Goal: Task Accomplishment & Management: Manage account settings

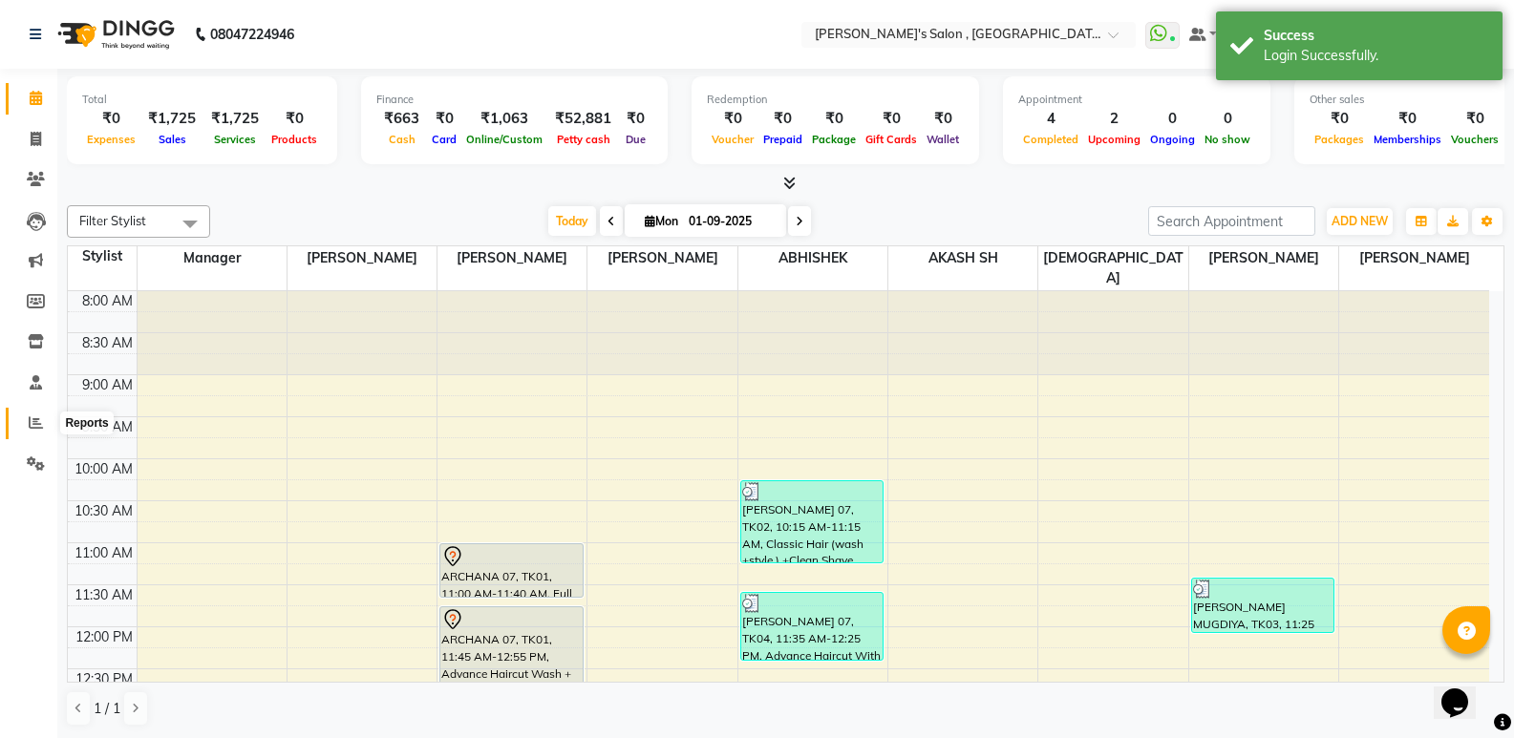
click at [28, 434] on span at bounding box center [35, 424] width 33 height 22
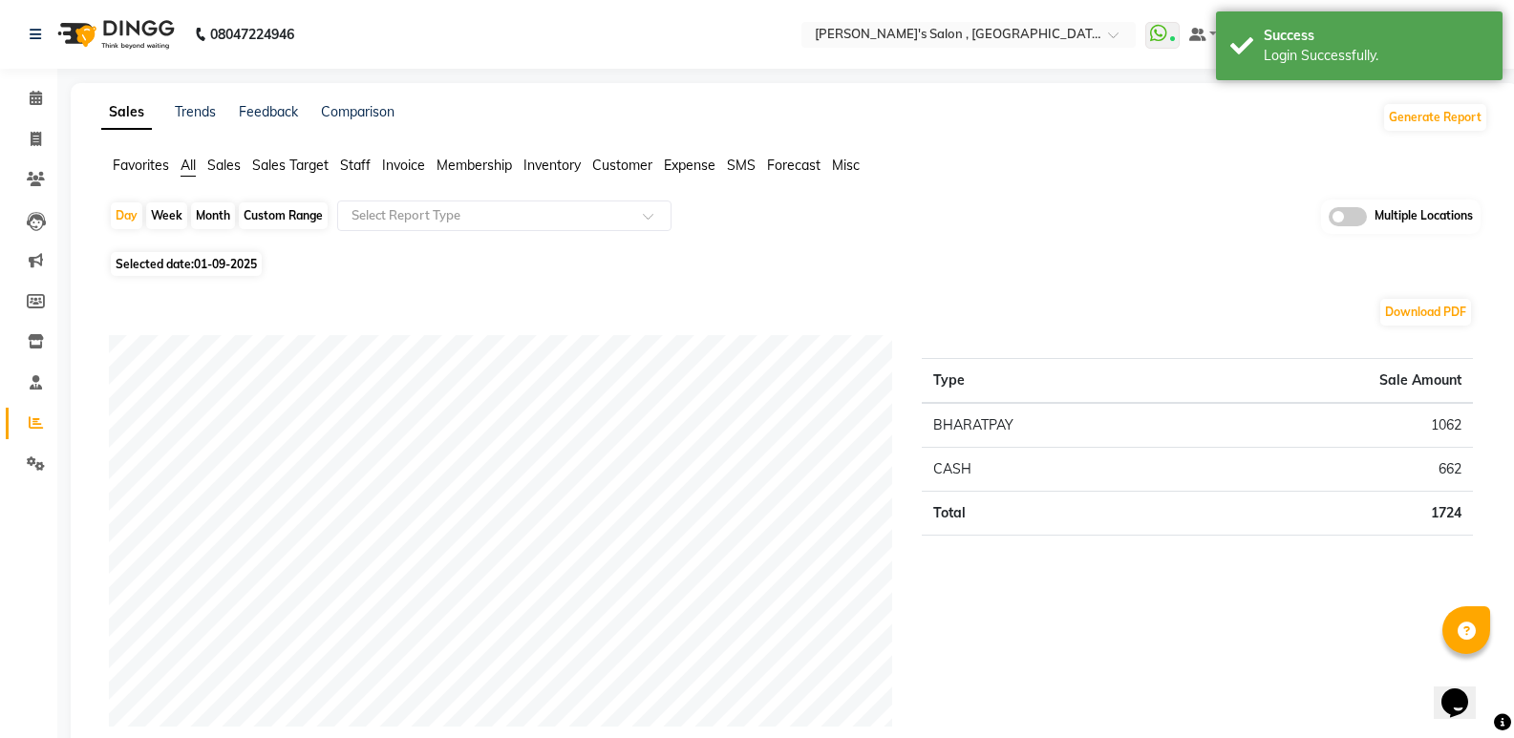
click at [207, 212] on div "Month" at bounding box center [213, 215] width 44 height 27
select select "9"
select select "2025"
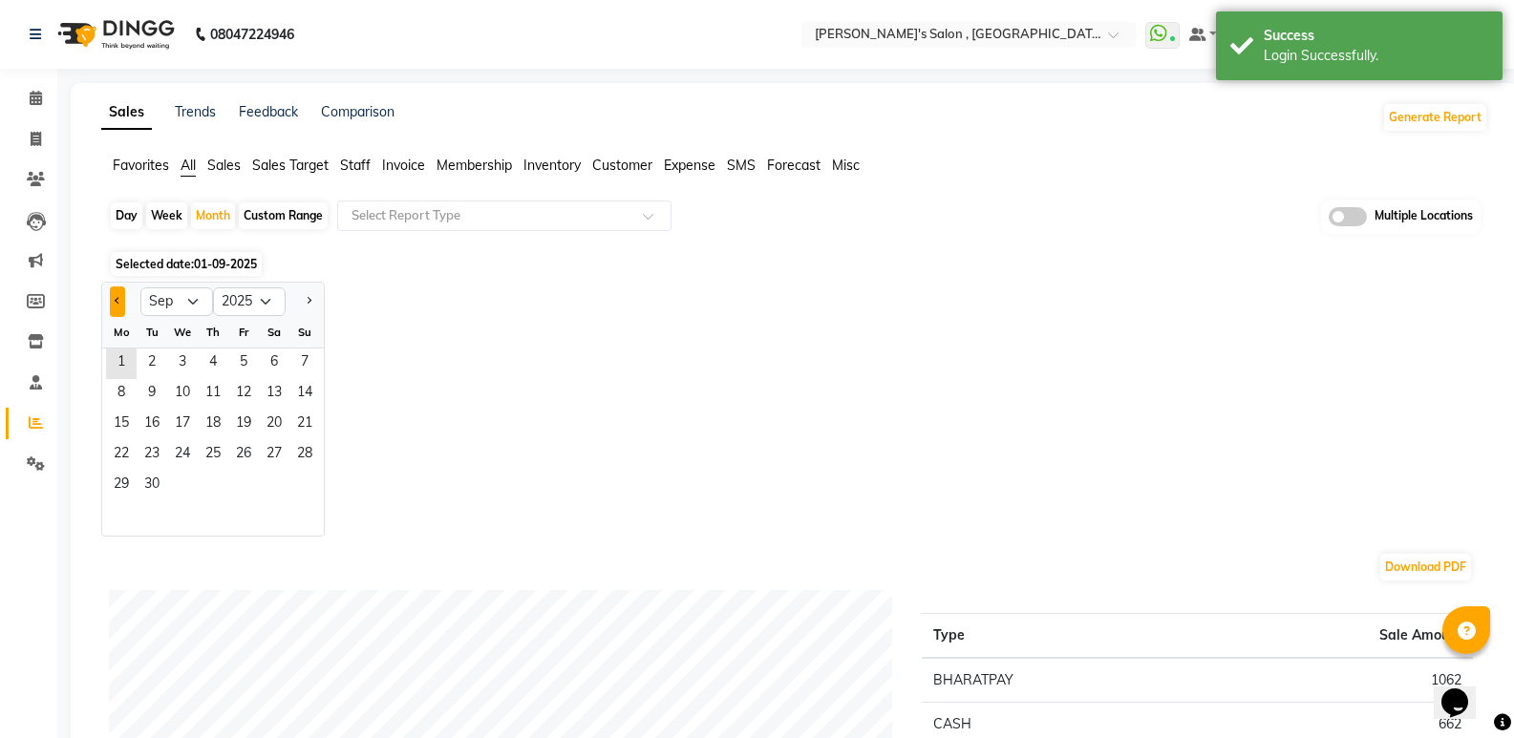
click at [120, 300] on span "Previous month" at bounding box center [118, 300] width 7 height 7
select select "8"
click at [248, 361] on span "1" at bounding box center [243, 364] width 31 height 31
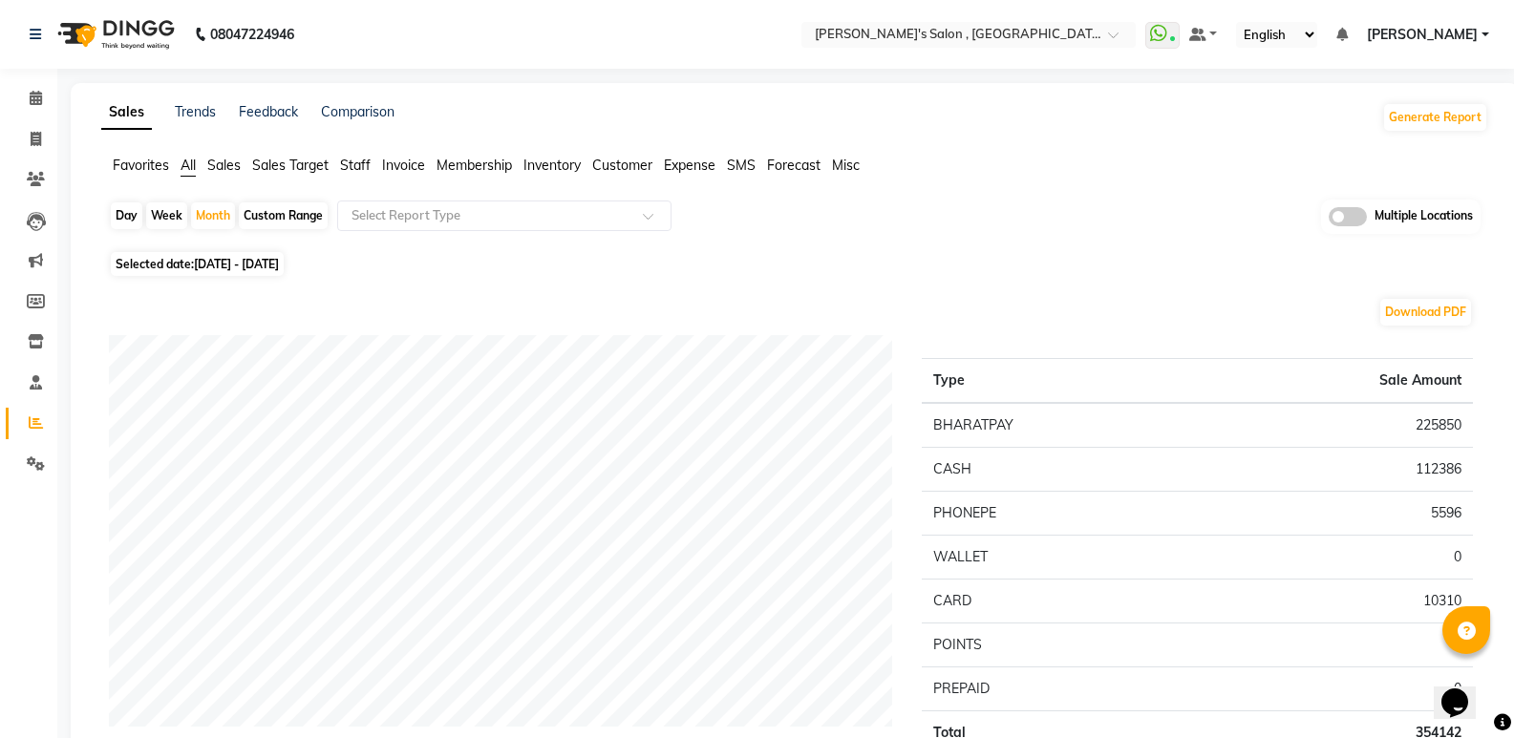
click at [354, 165] on span "Staff" at bounding box center [355, 165] width 31 height 17
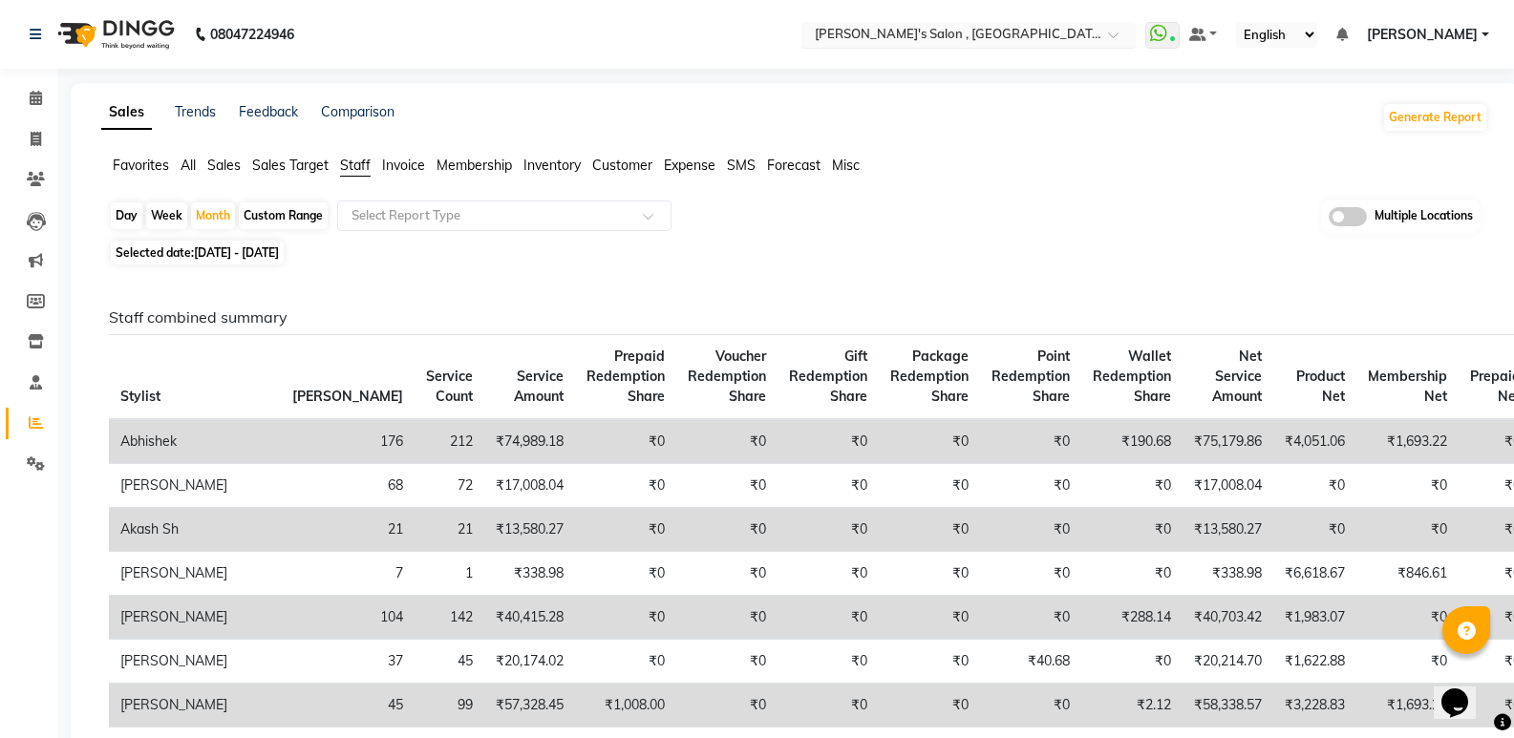
click at [991, 37] on input "text" at bounding box center [949, 36] width 277 height 19
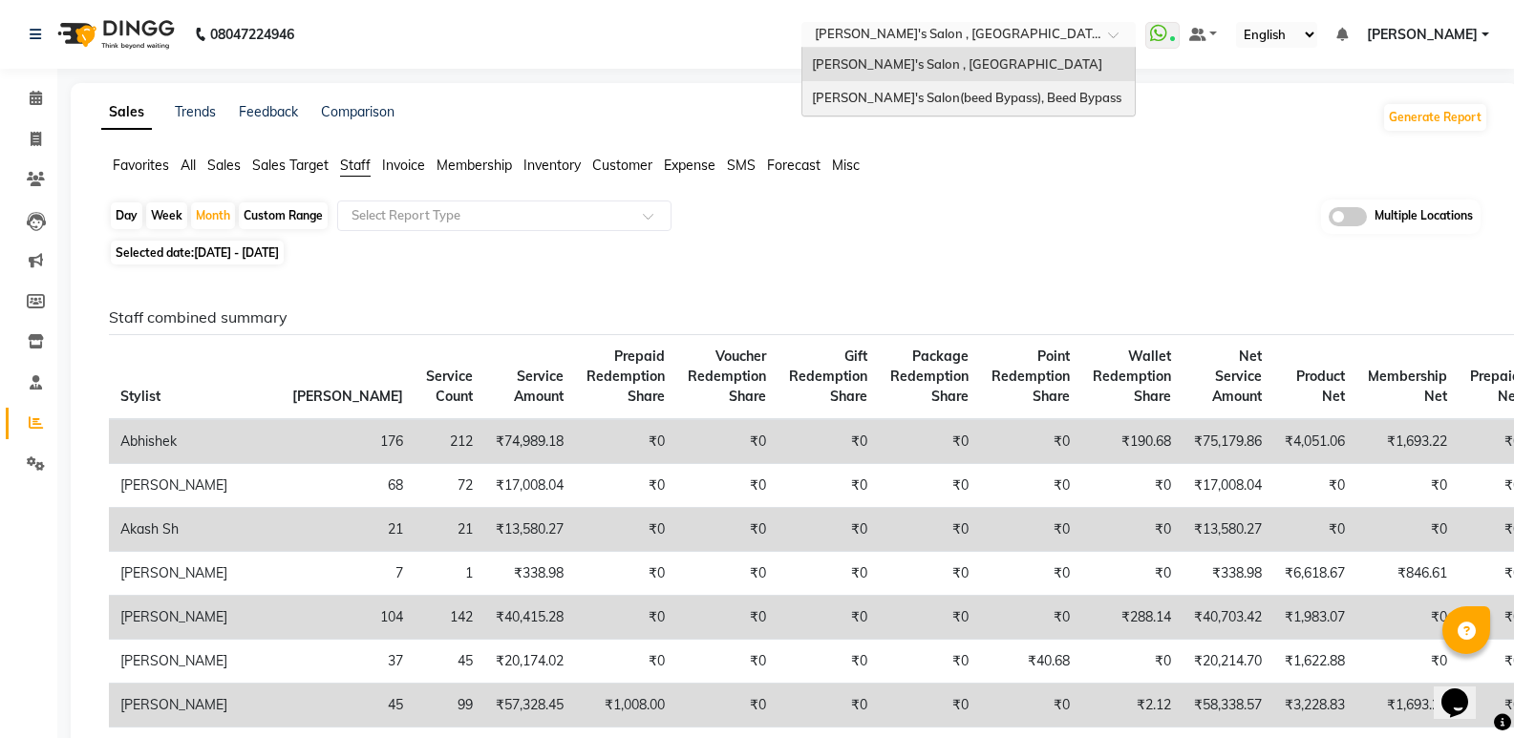
click at [980, 95] on span "[PERSON_NAME]'s Salon(beed Bypass), Beed Bypass" at bounding box center [966, 97] width 309 height 15
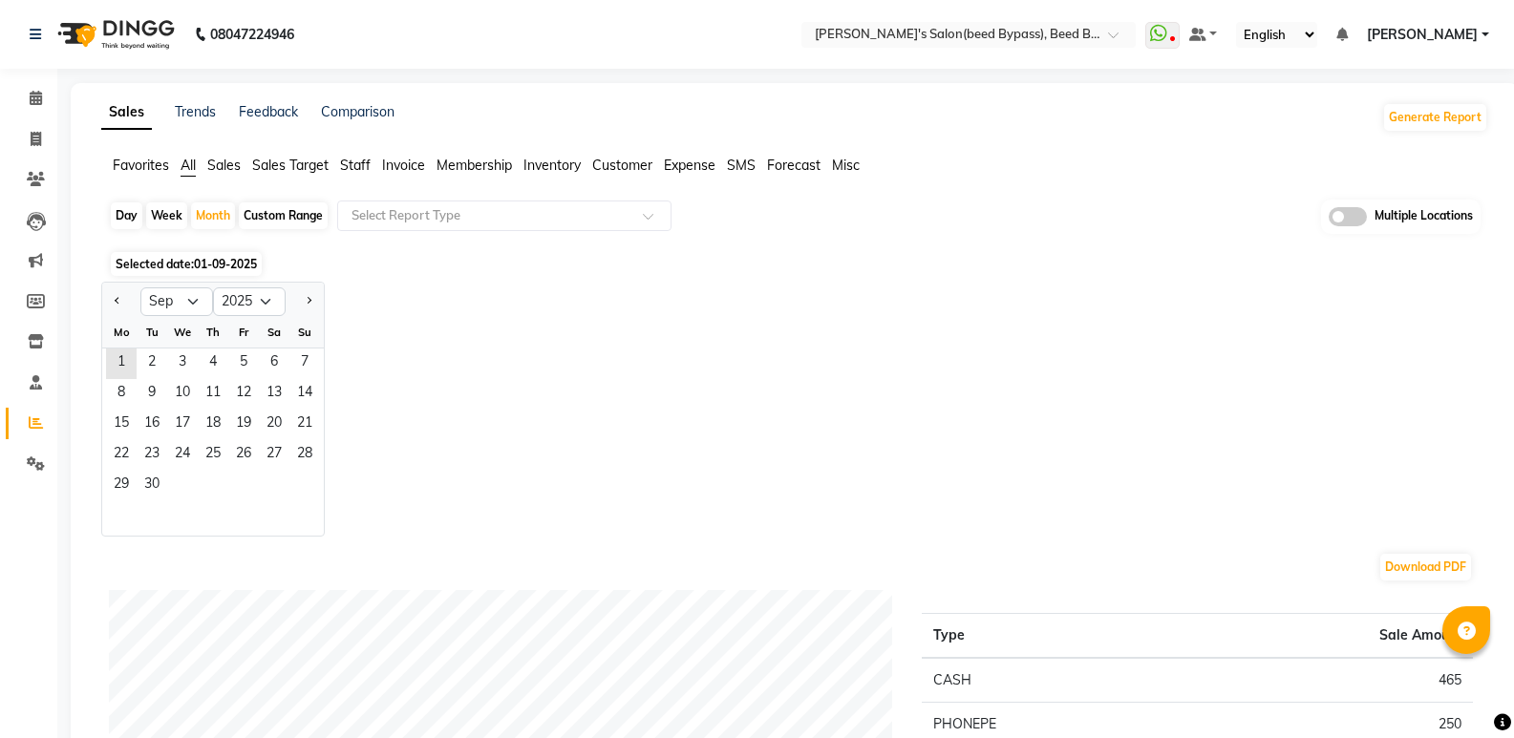
select select "9"
select select "2025"
click at [117, 297] on span "Previous month" at bounding box center [118, 300] width 7 height 7
select select "8"
click at [253, 366] on span "1" at bounding box center [243, 364] width 31 height 31
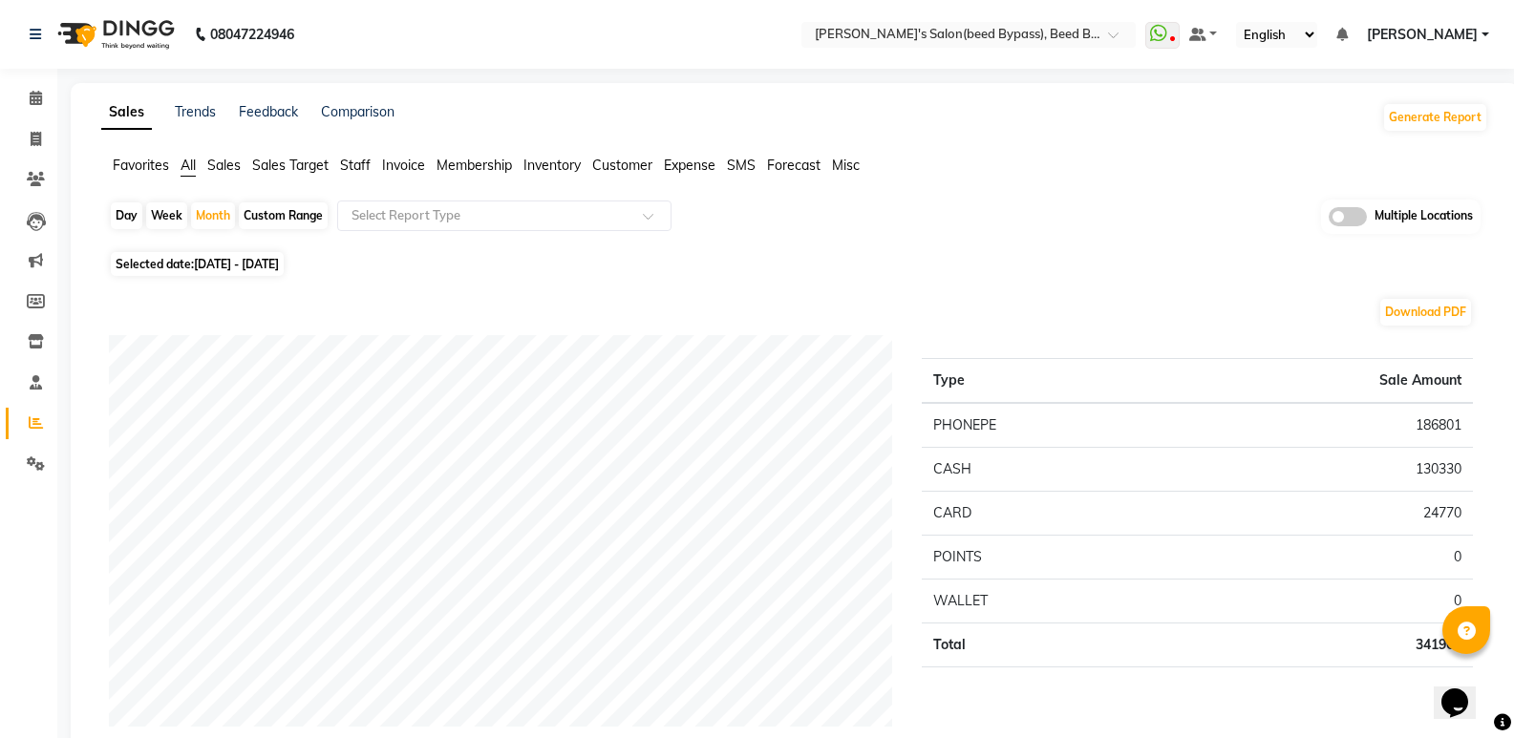
click at [351, 167] on span "Staff" at bounding box center [355, 165] width 31 height 17
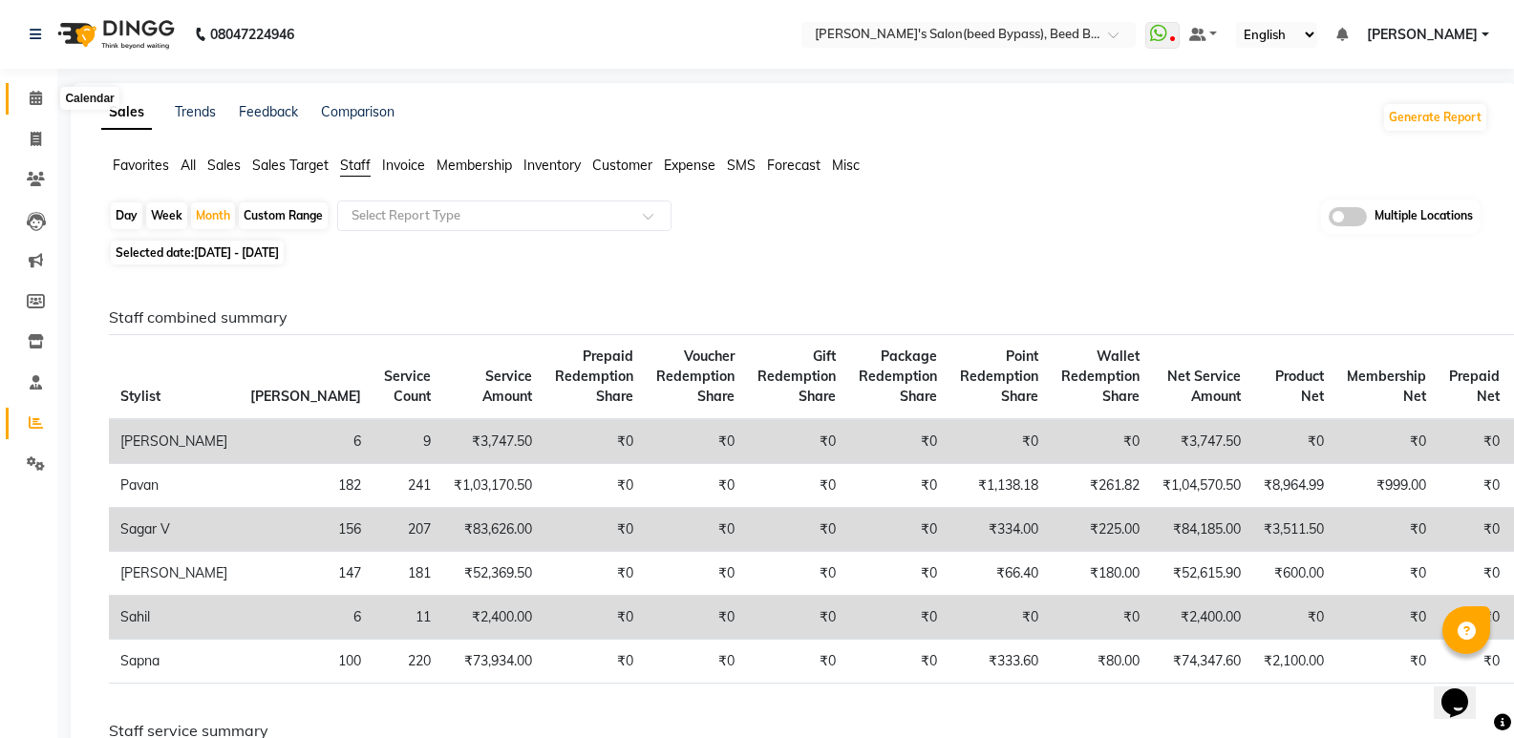
click at [30, 95] on icon at bounding box center [36, 98] width 12 height 14
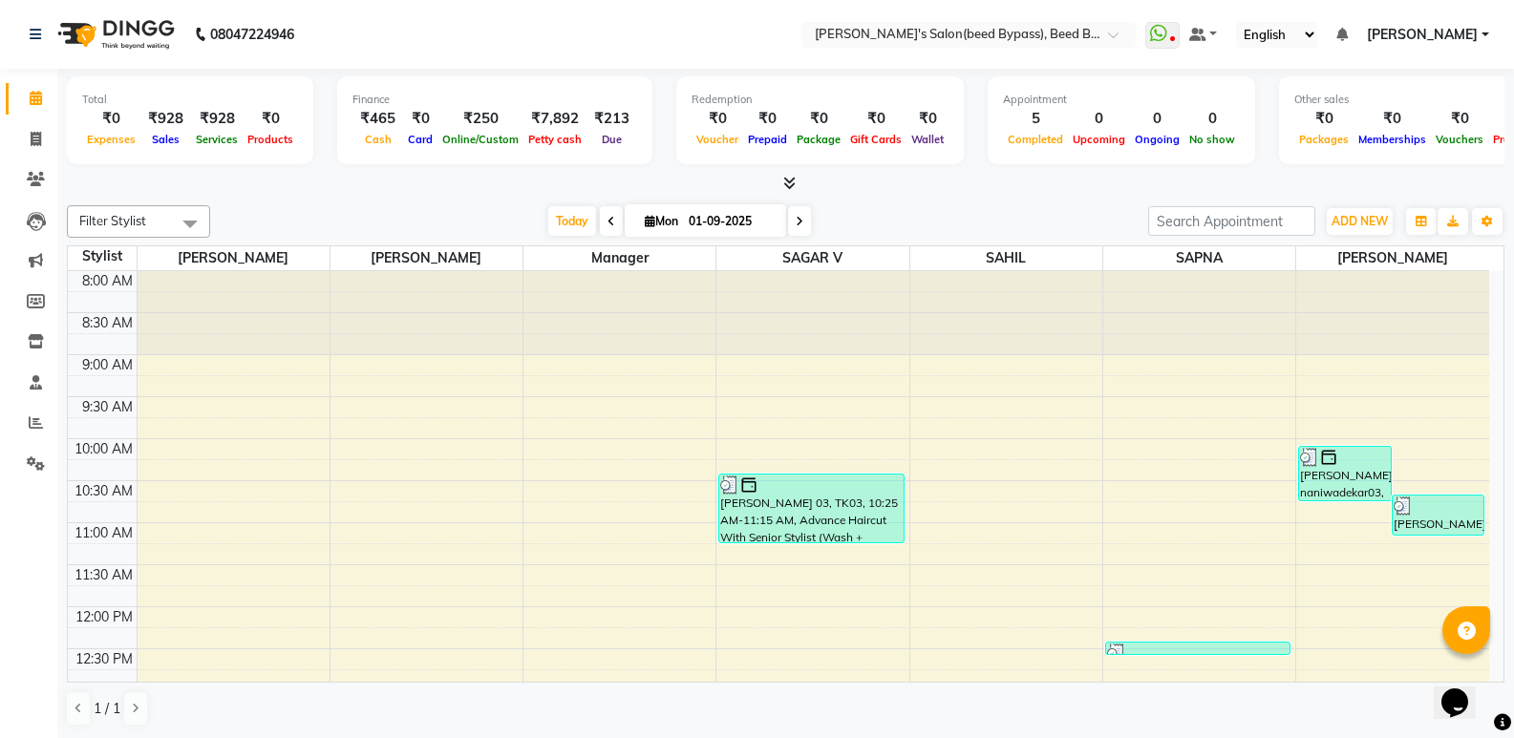
scroll to position [139, 0]
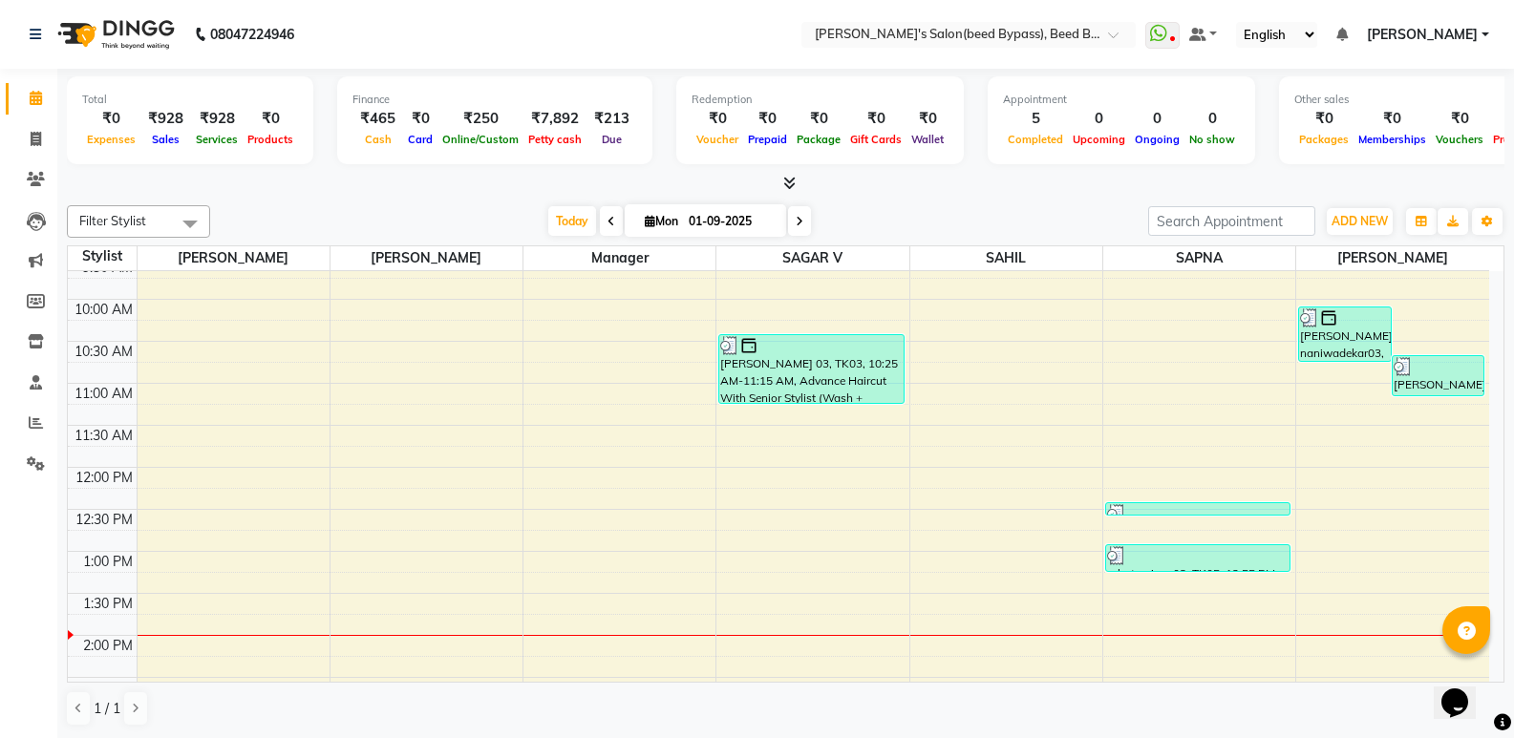
click at [1115, 20] on nav "08047224946 Select Location × Girja's Salon(beed Bypass), Beed Bypass WhatsApp …" at bounding box center [757, 34] width 1514 height 69
click at [1088, 31] on input "text" at bounding box center [949, 36] width 277 height 19
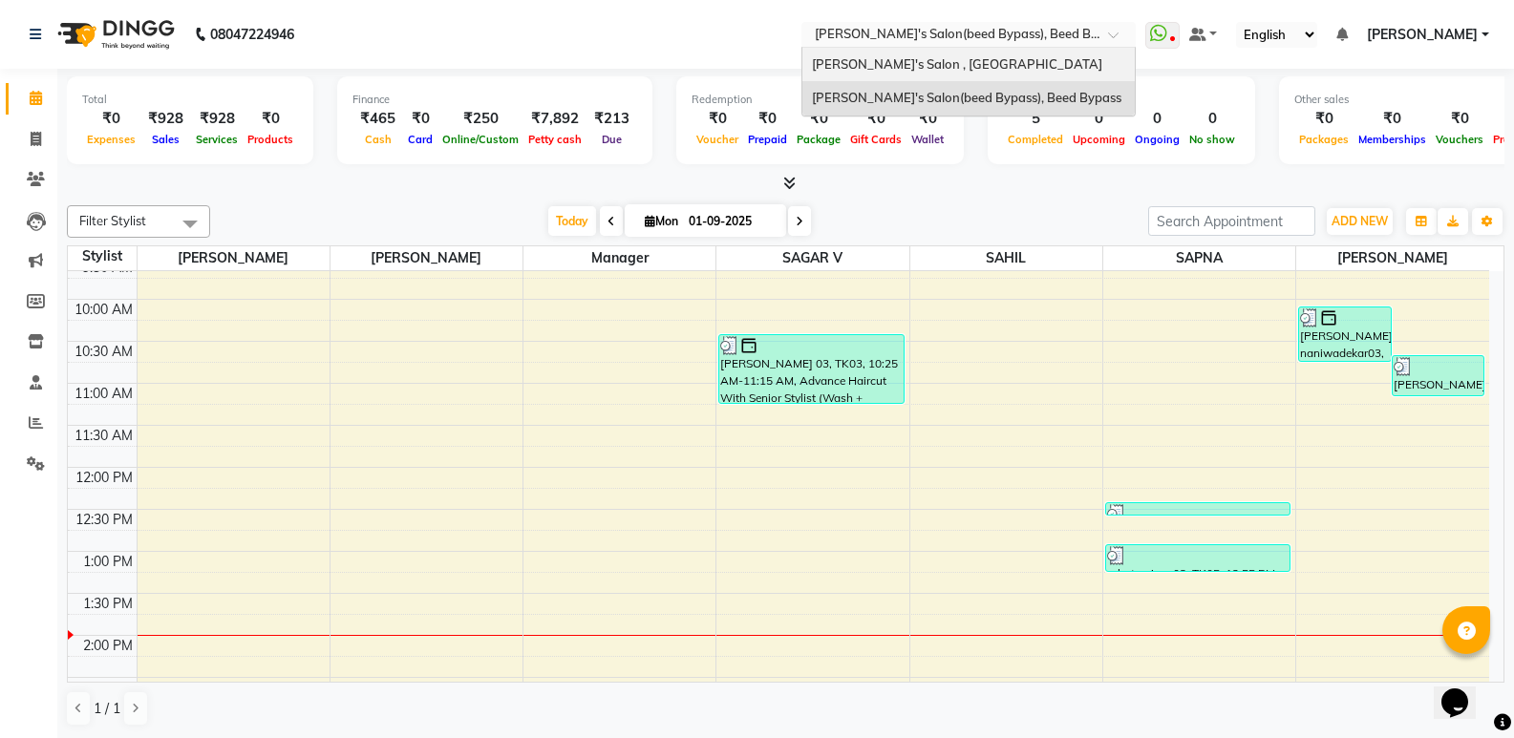
click at [1080, 65] on div "[PERSON_NAME]'s Salon , [GEOGRAPHIC_DATA]" at bounding box center [968, 65] width 332 height 34
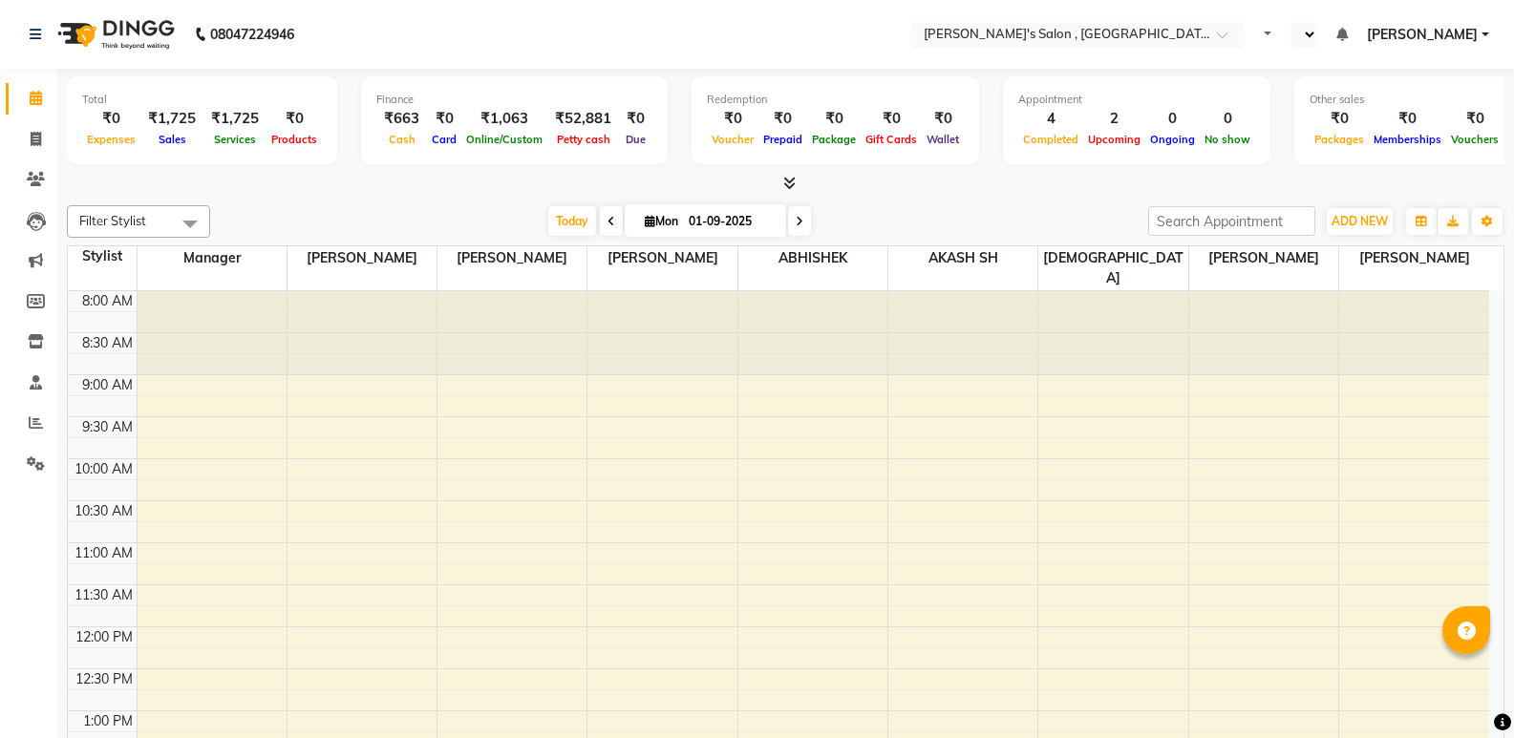
select select "en"
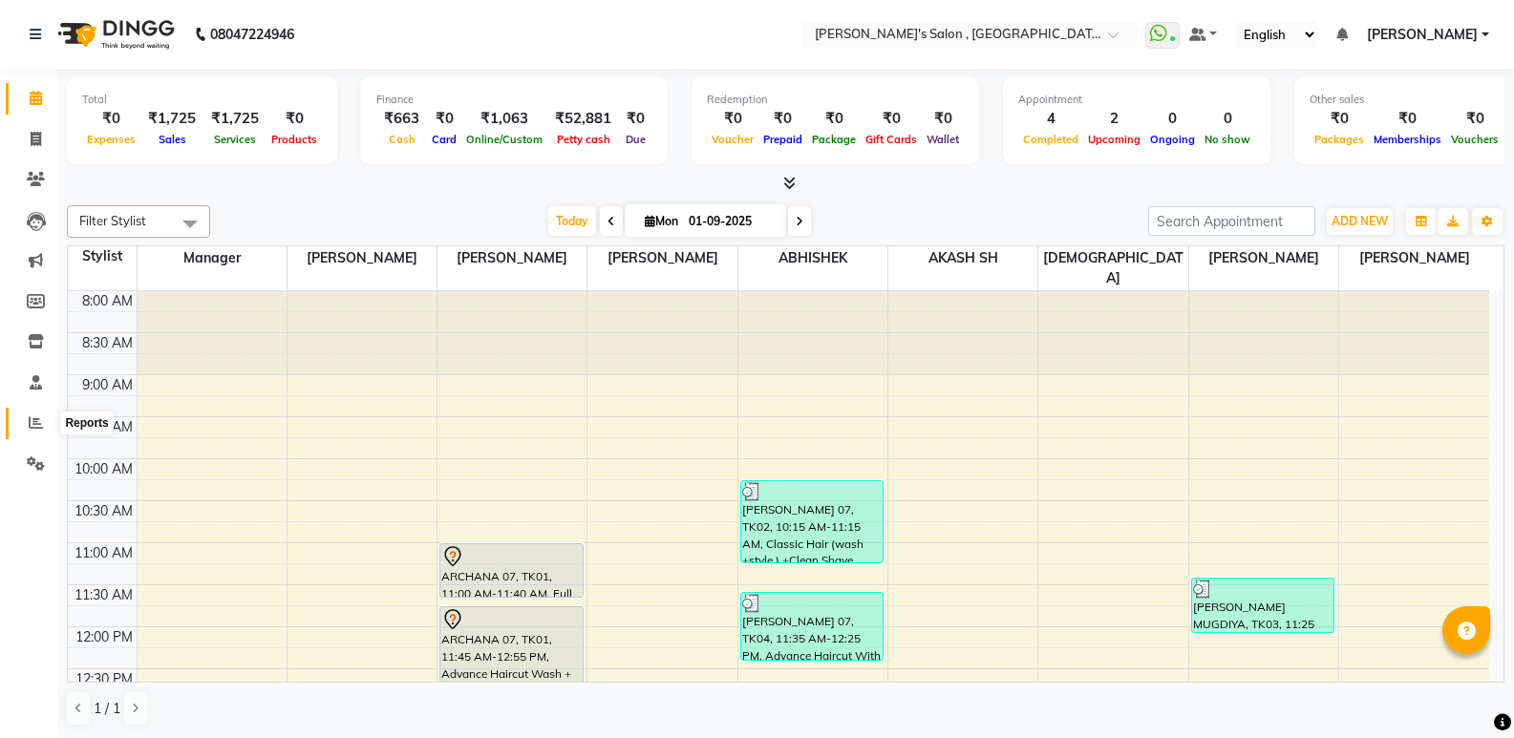
click at [36, 422] on icon at bounding box center [36, 422] width 14 height 14
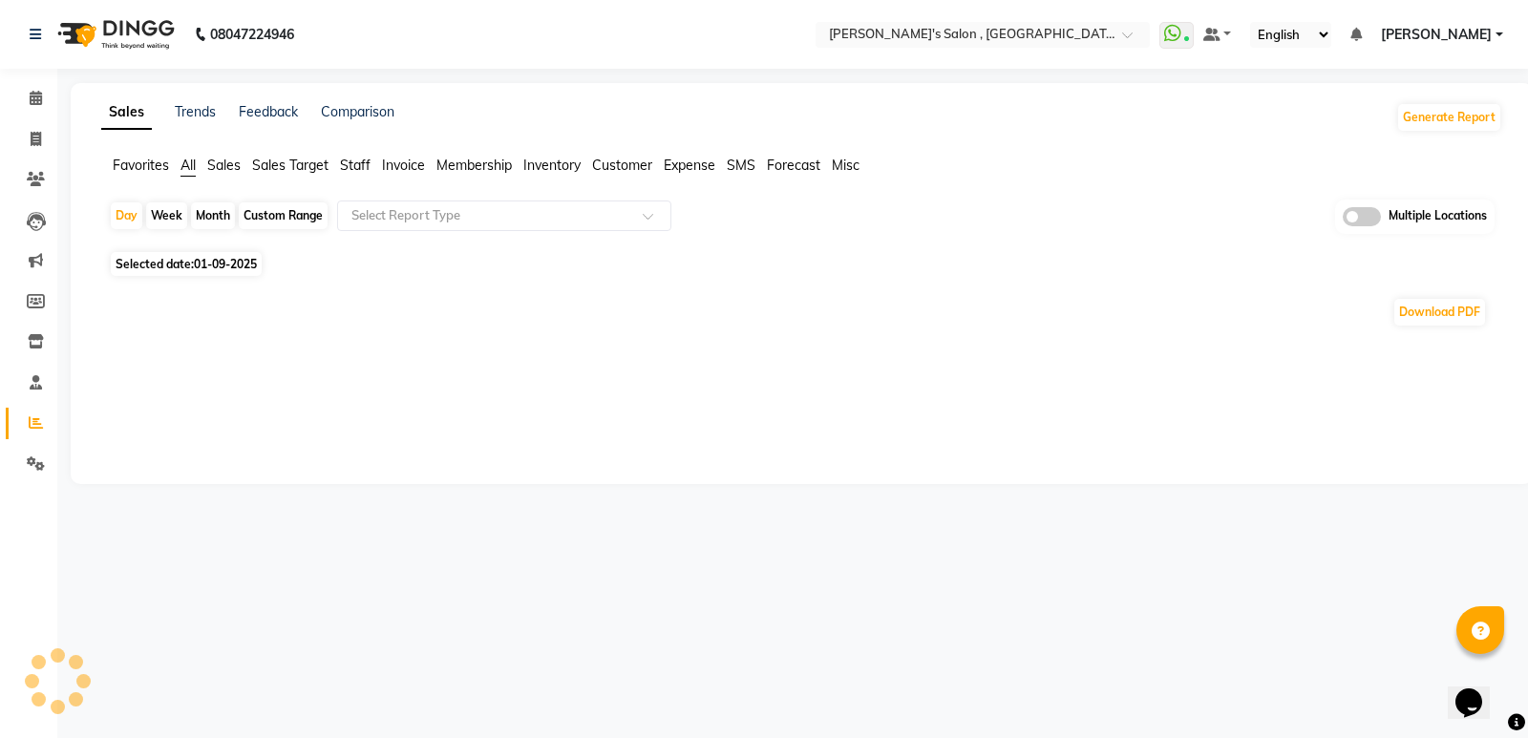
click at [207, 226] on div "Month" at bounding box center [213, 215] width 44 height 27
select select "9"
select select "2025"
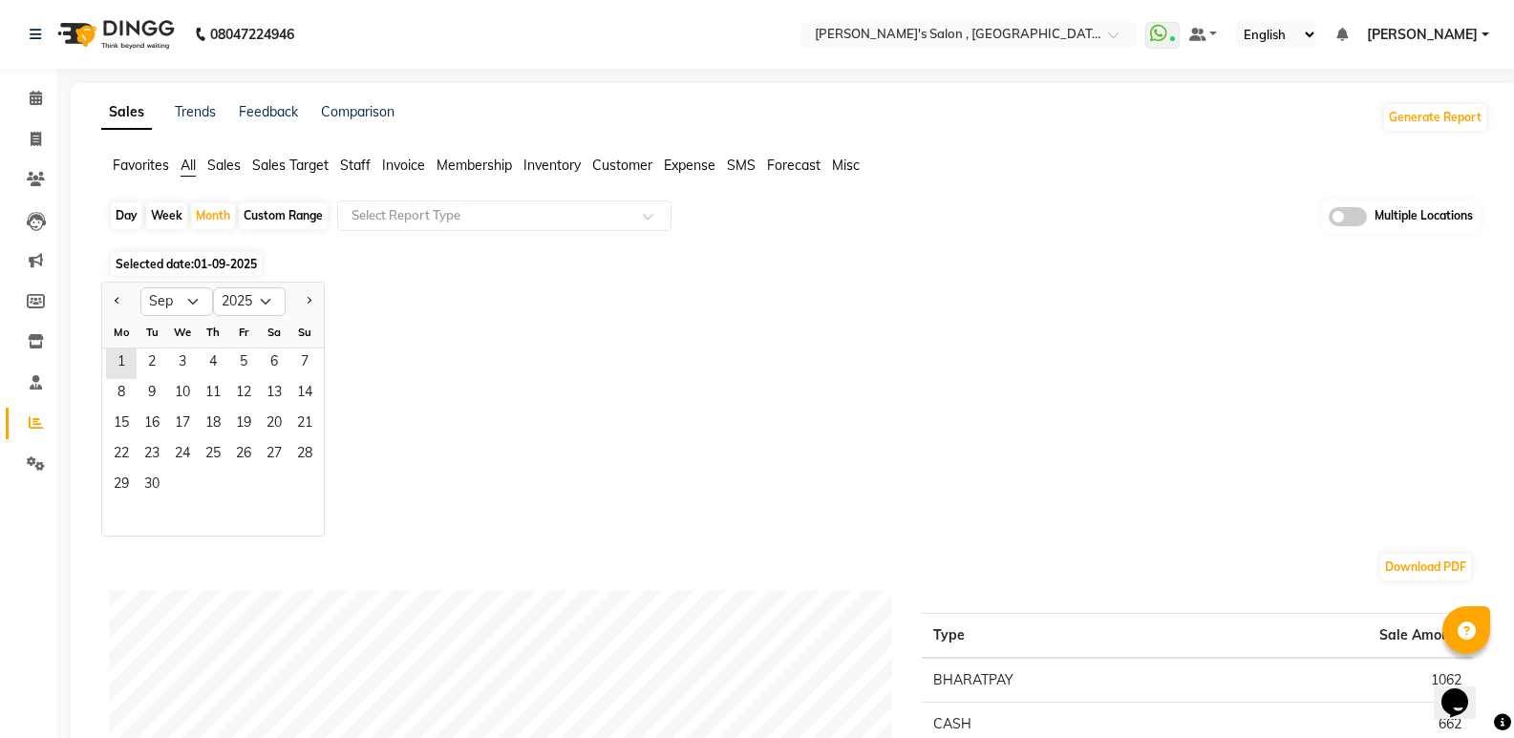
click at [230, 202] on div "Day Week Month Custom Range Select Report Type Multiple Locations" at bounding box center [795, 223] width 1372 height 47
click at [223, 209] on div "Month" at bounding box center [213, 215] width 44 height 27
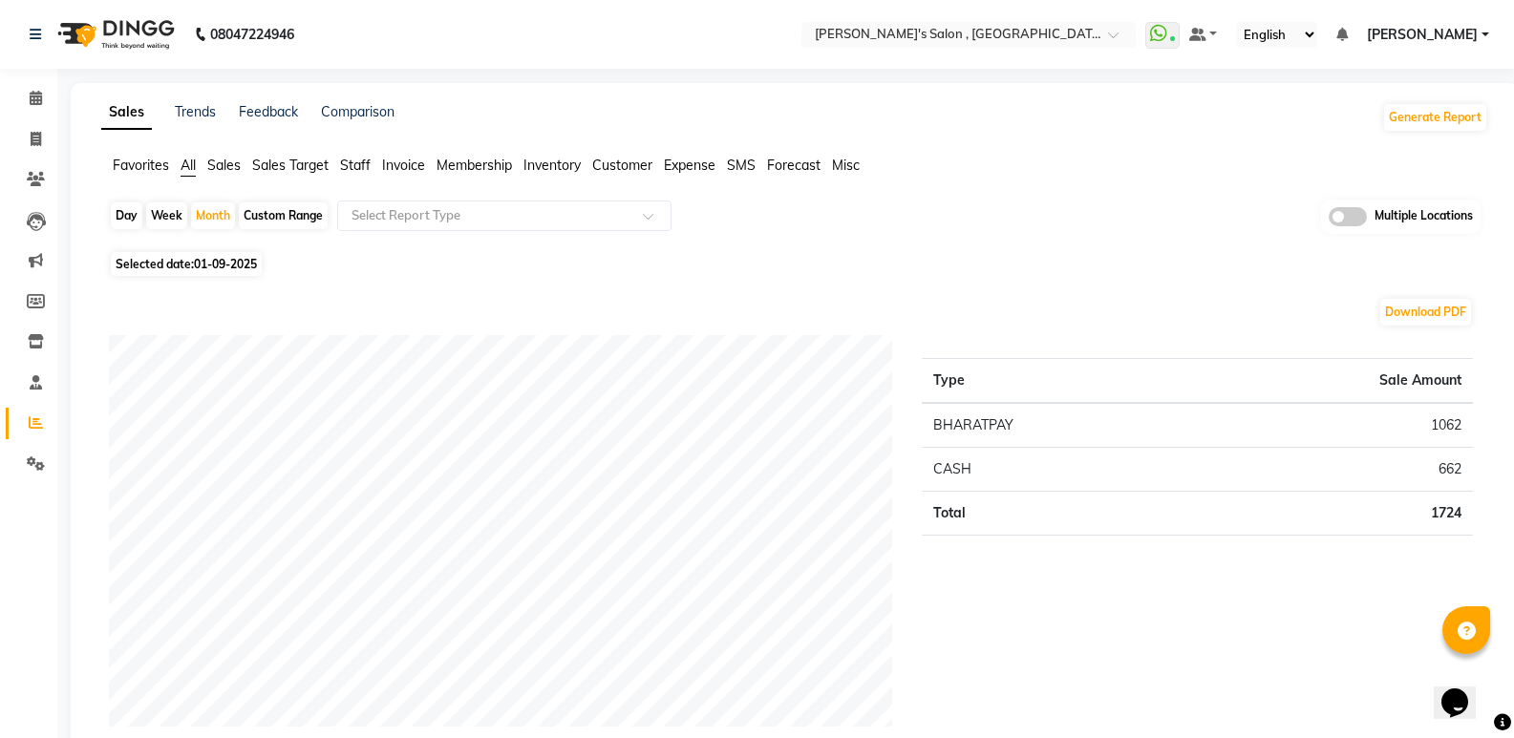
click at [125, 211] on div "Day" at bounding box center [127, 215] width 32 height 27
select select "9"
select select "2025"
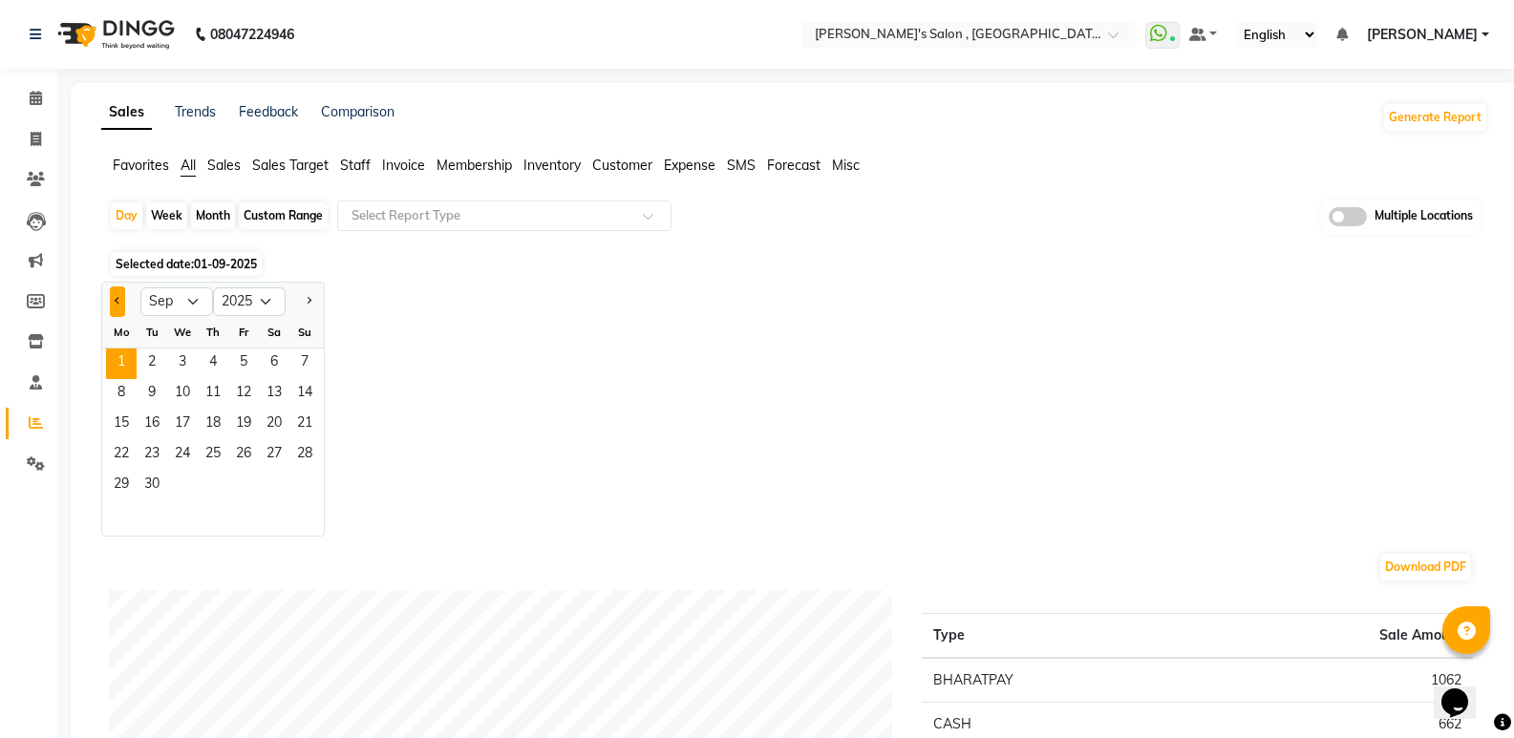
click at [115, 297] on button "Previous month" at bounding box center [117, 302] width 15 height 31
select select "8"
click at [251, 367] on span "1" at bounding box center [243, 364] width 31 height 31
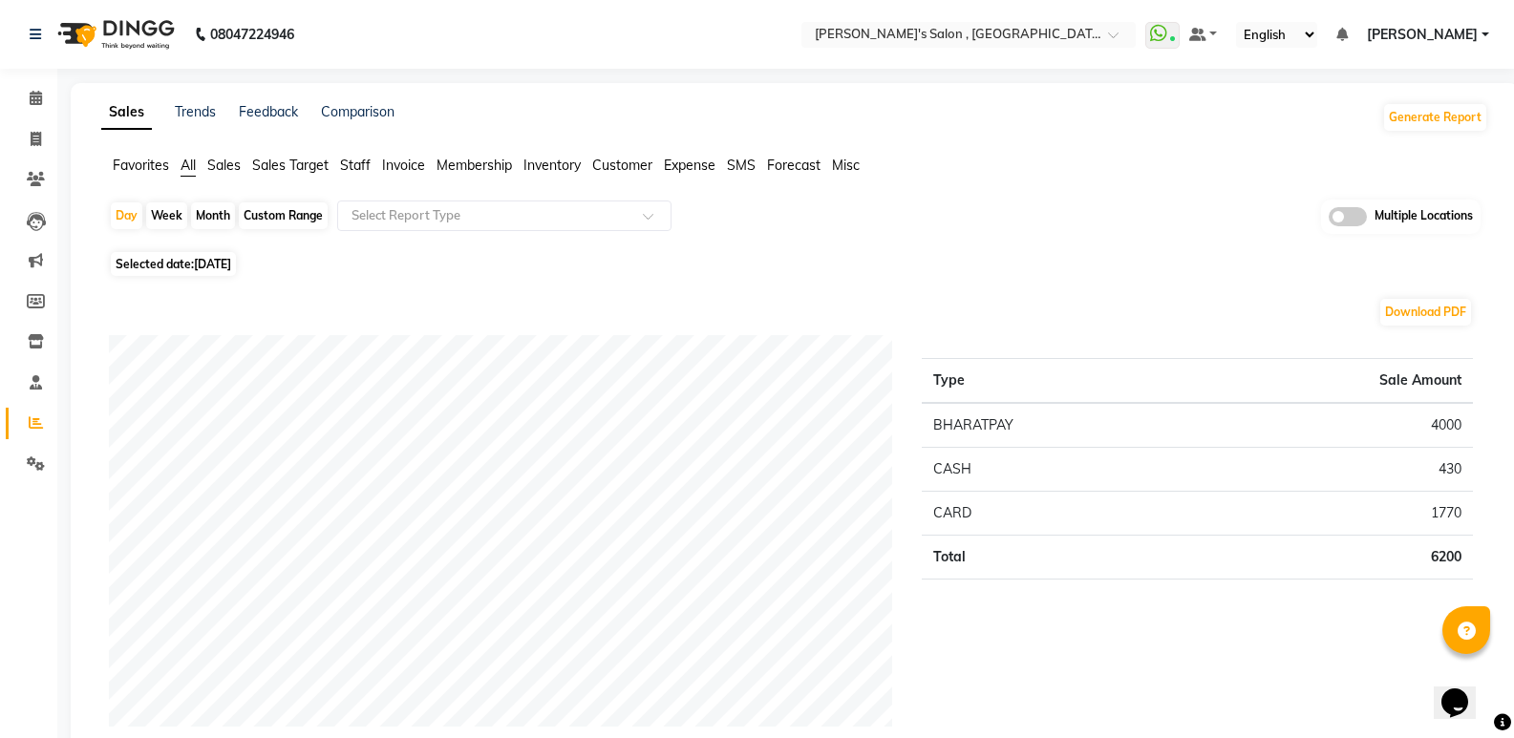
click at [322, 163] on span "Sales Target" at bounding box center [290, 165] width 76 height 17
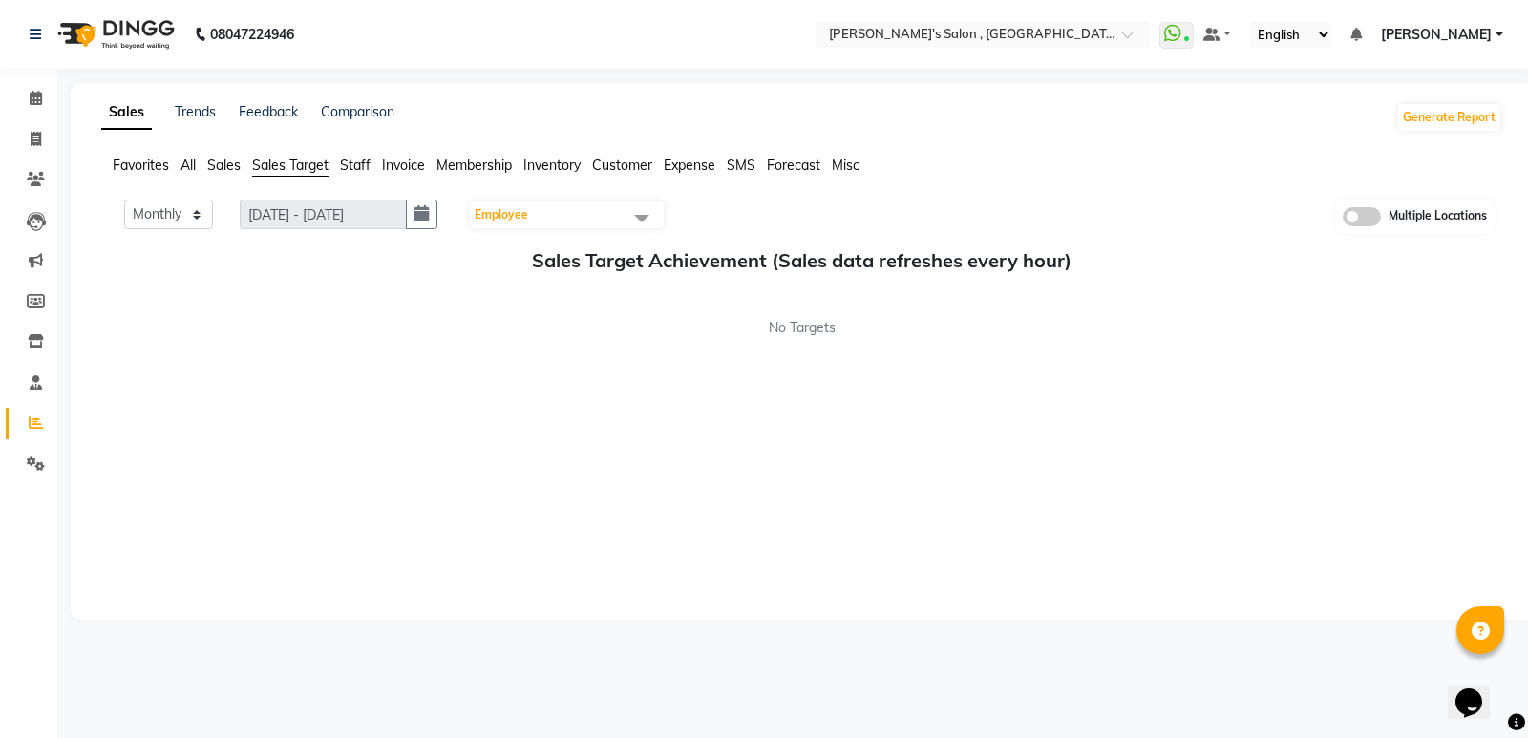
click at [145, 160] on span "Favorites" at bounding box center [141, 165] width 56 height 17
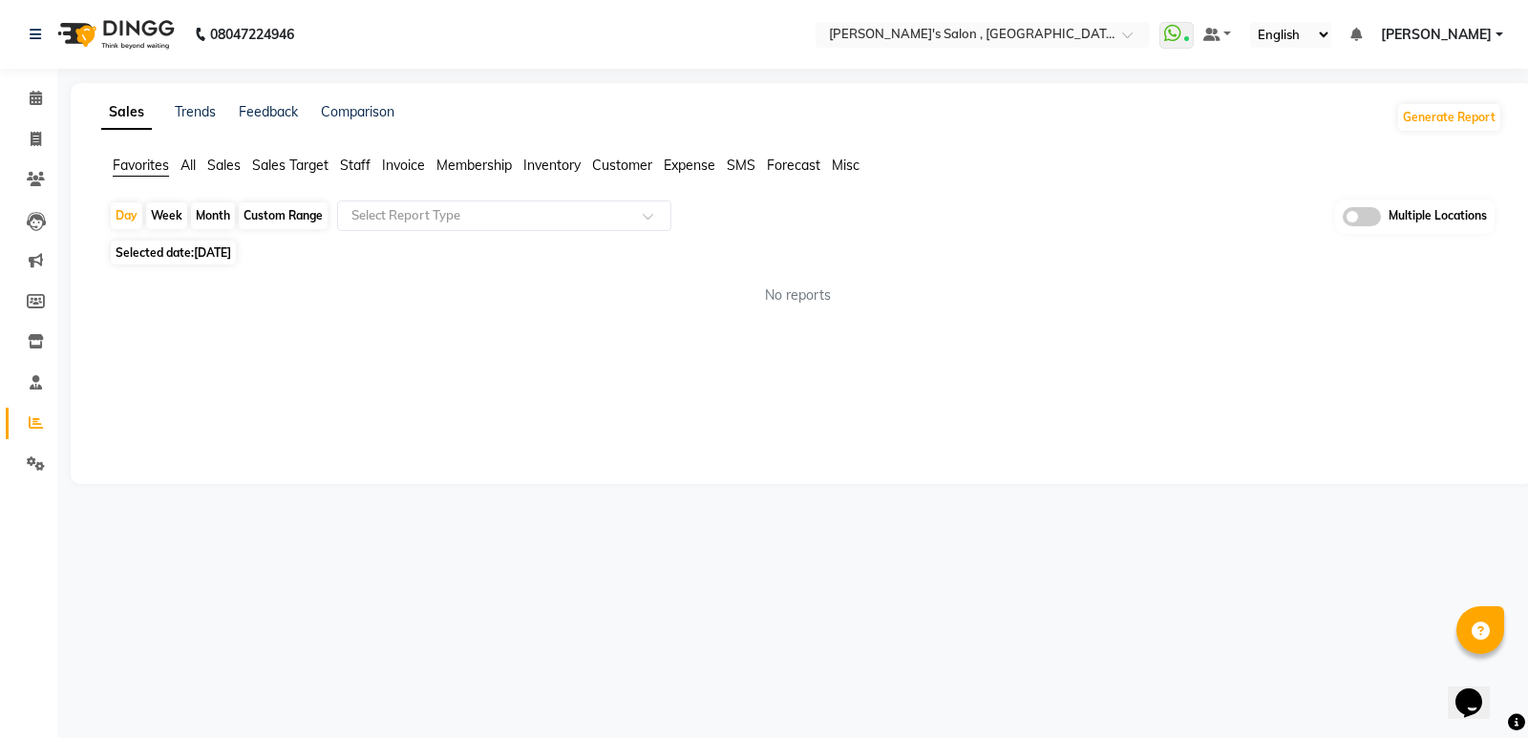
click at [218, 213] on div "Month" at bounding box center [213, 215] width 44 height 27
select select "8"
select select "2025"
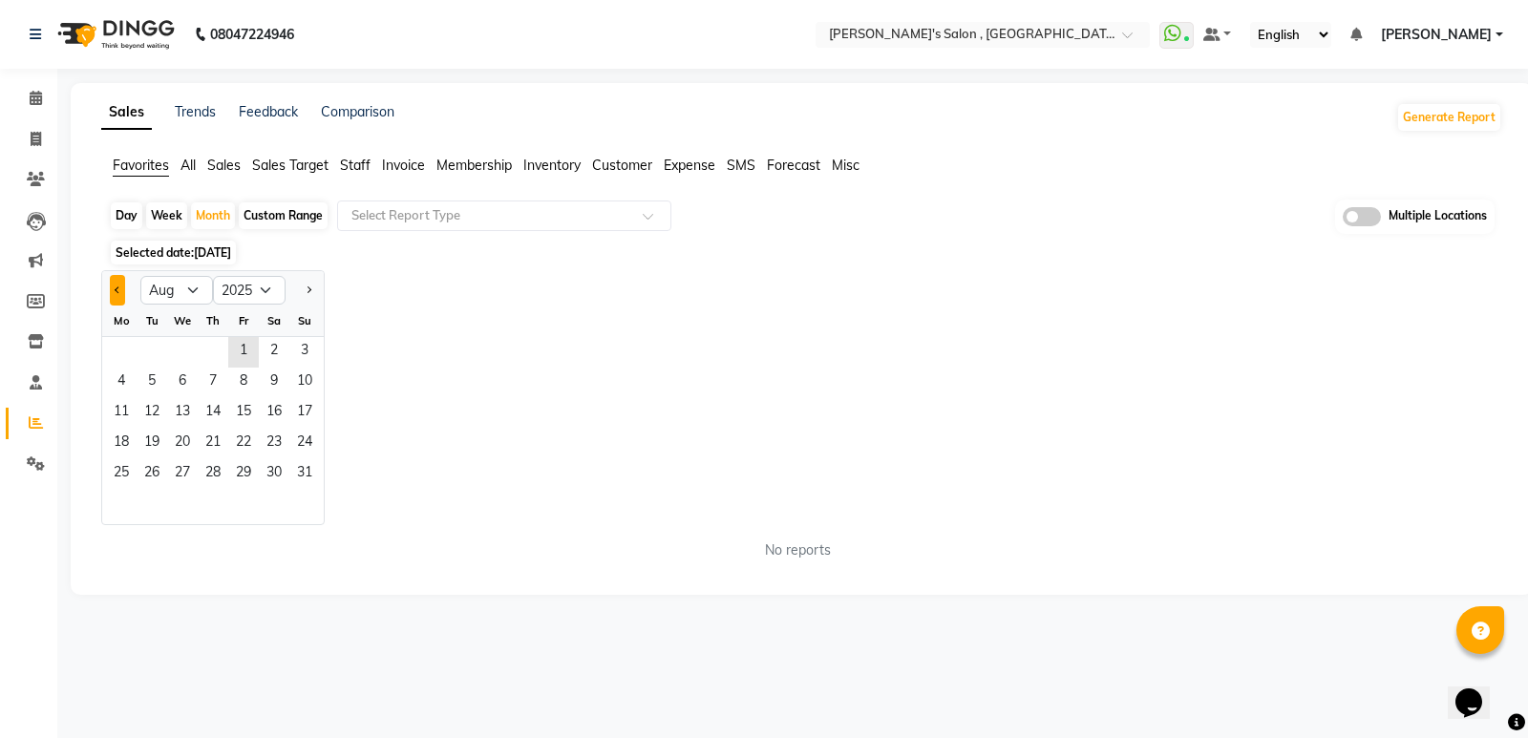
click at [121, 291] on button "Previous month" at bounding box center [117, 290] width 15 height 31
click at [305, 289] on span "Next month" at bounding box center [308, 289] width 7 height 7
select select "8"
click at [236, 338] on span "1" at bounding box center [243, 352] width 31 height 31
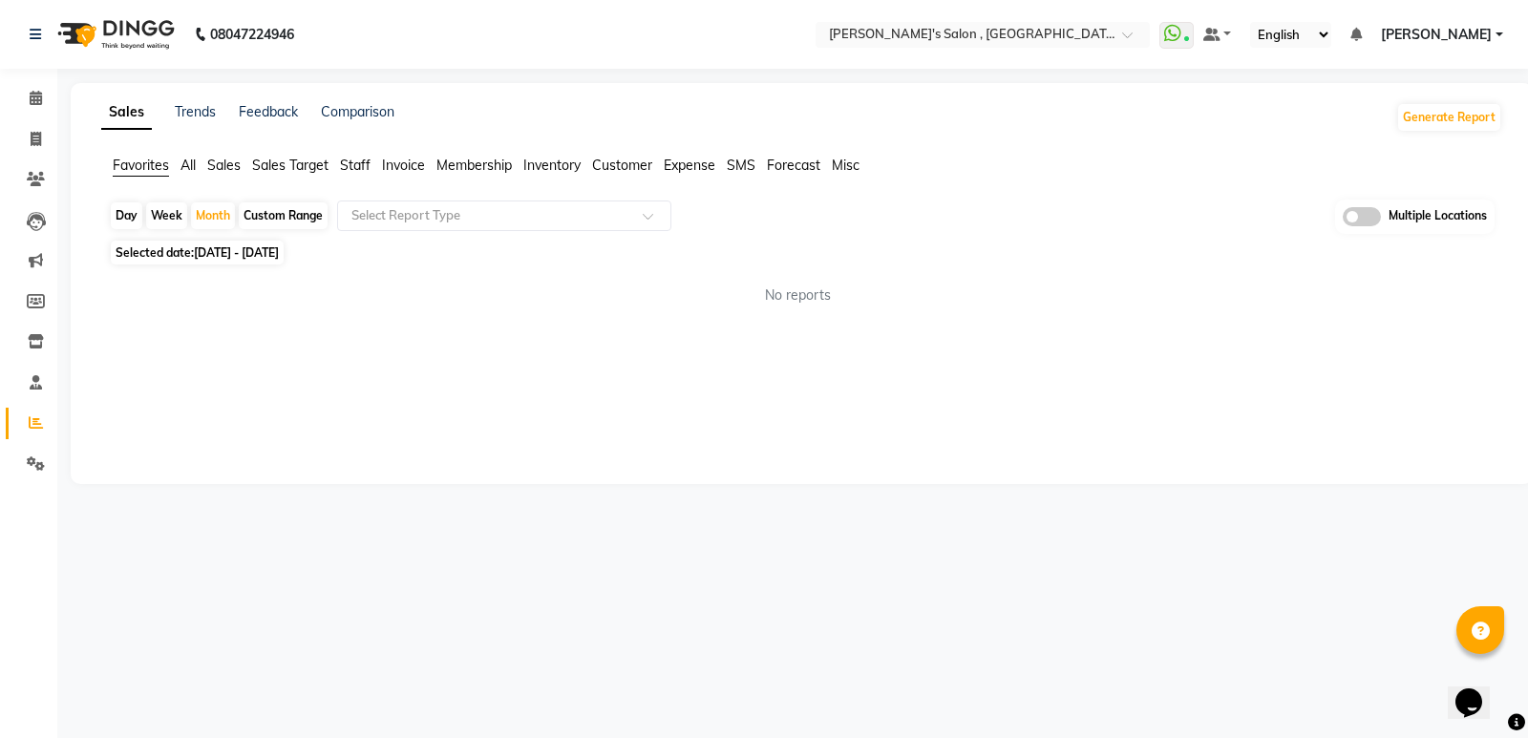
click at [360, 161] on span "Staff" at bounding box center [355, 165] width 31 height 17
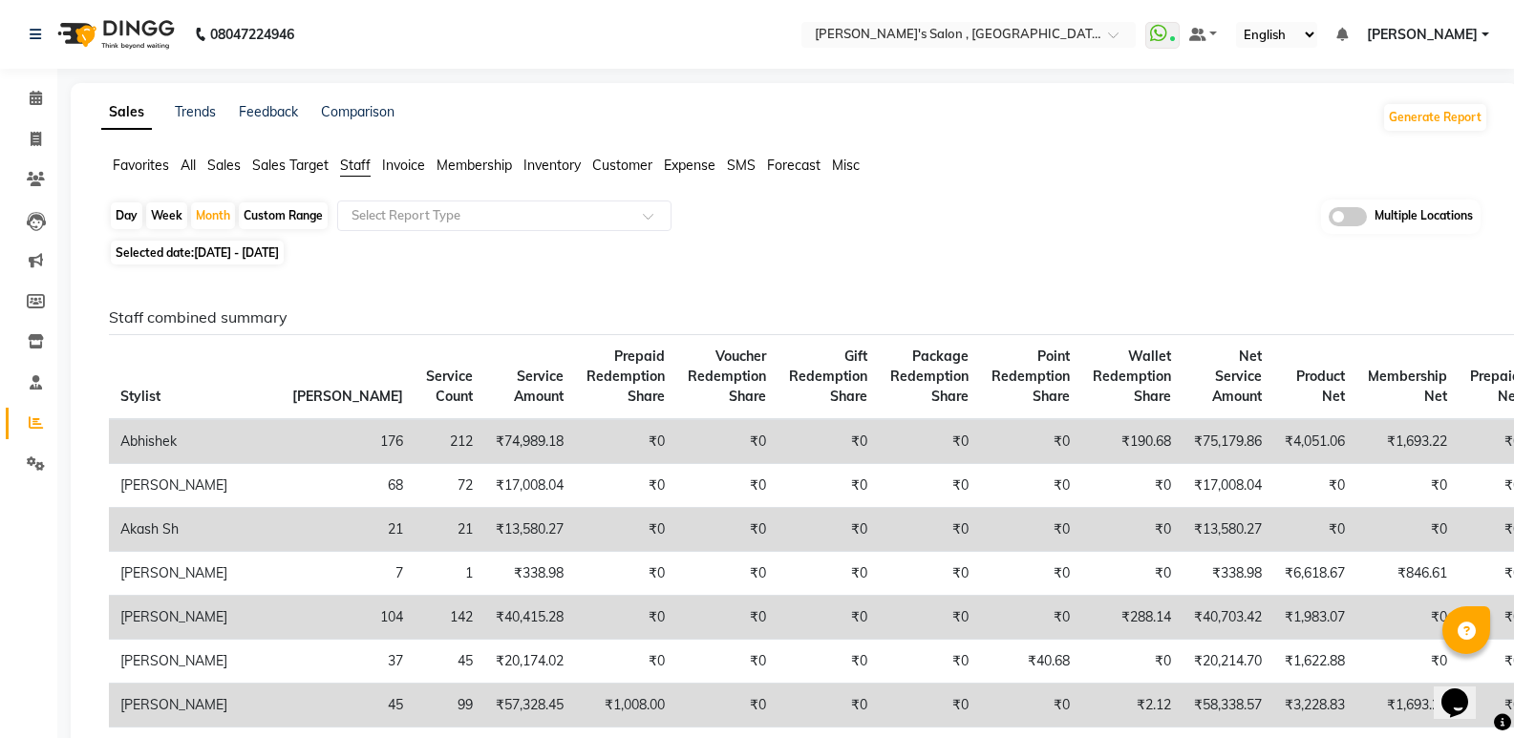
click at [189, 163] on span "All" at bounding box center [188, 165] width 15 height 17
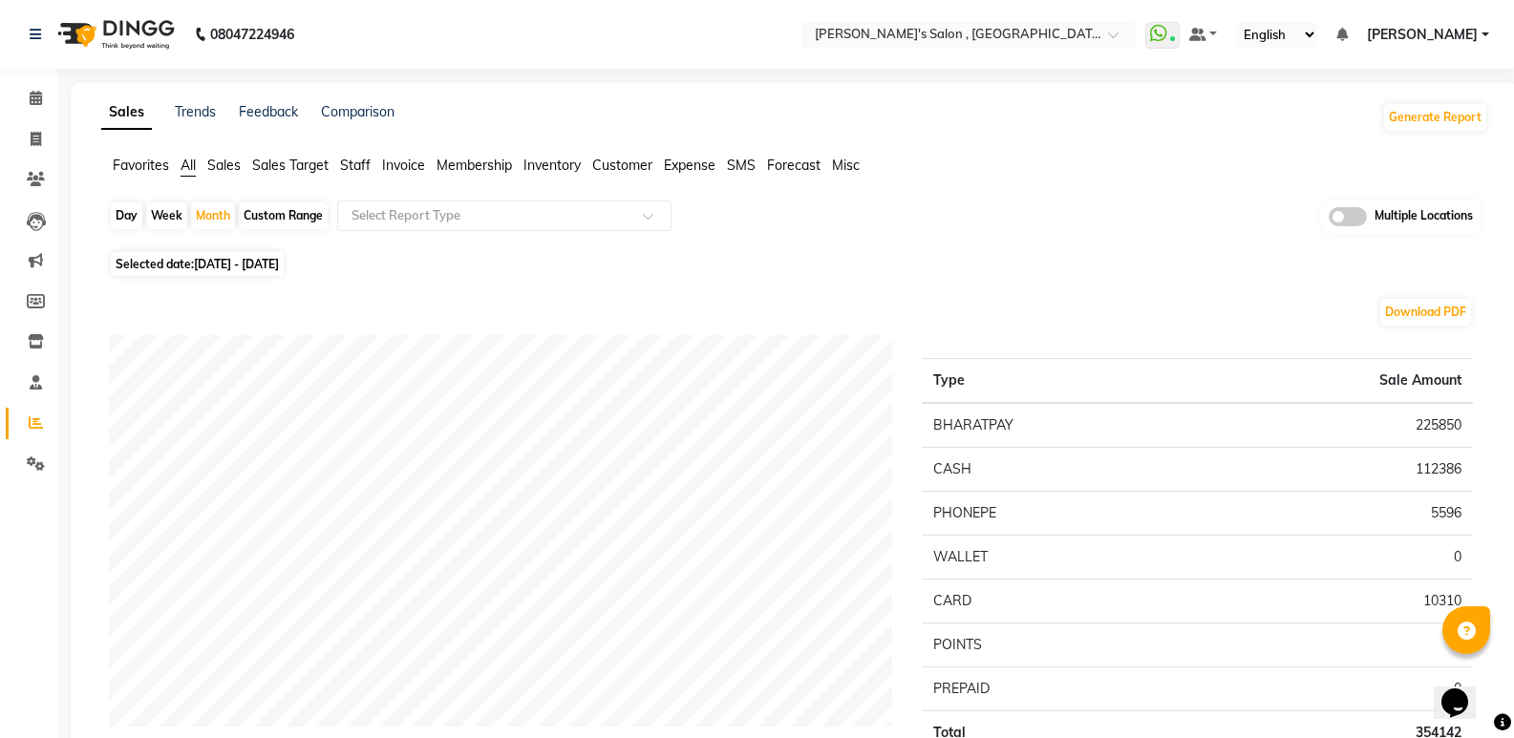
click at [370, 169] on span "Staff" at bounding box center [355, 165] width 31 height 17
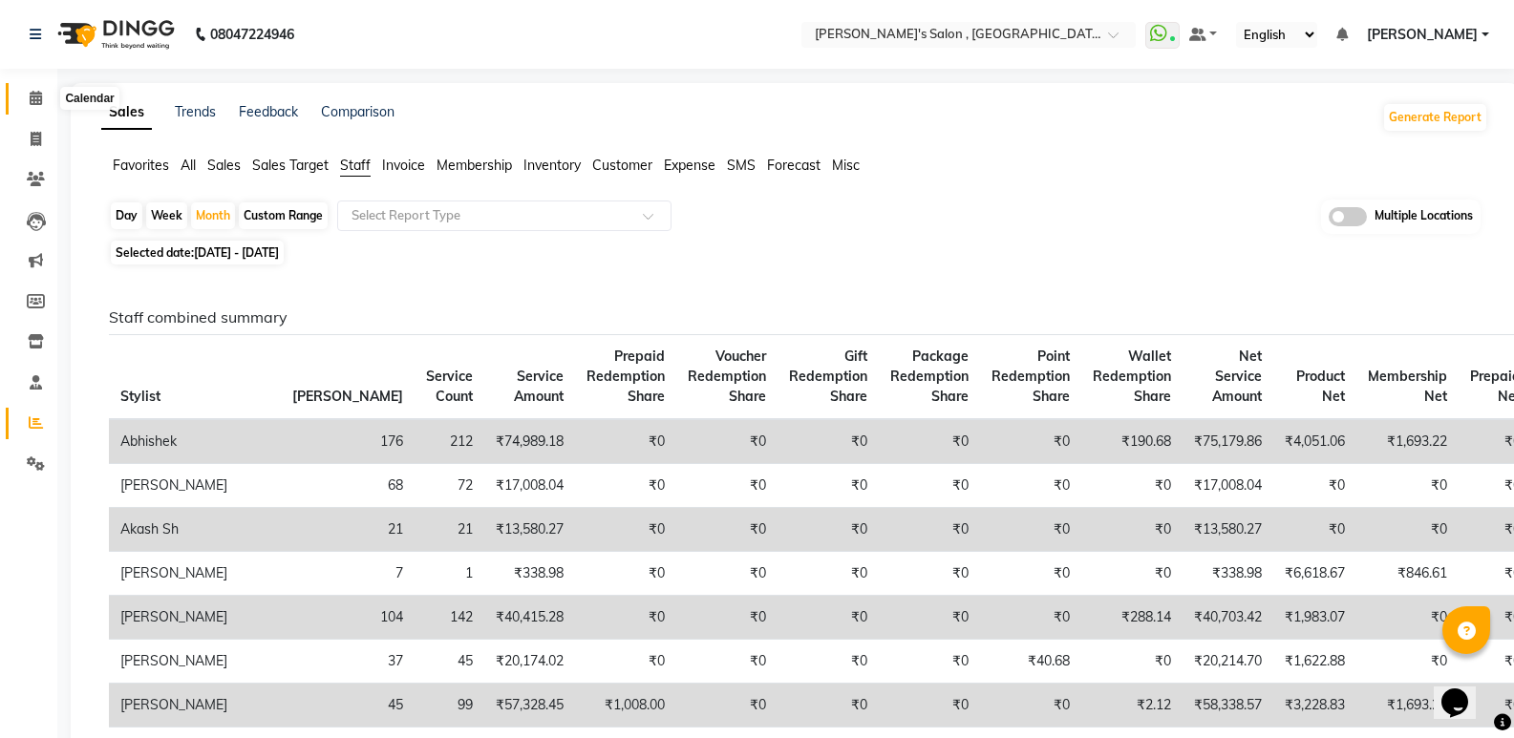
click at [32, 102] on icon at bounding box center [36, 98] width 12 height 14
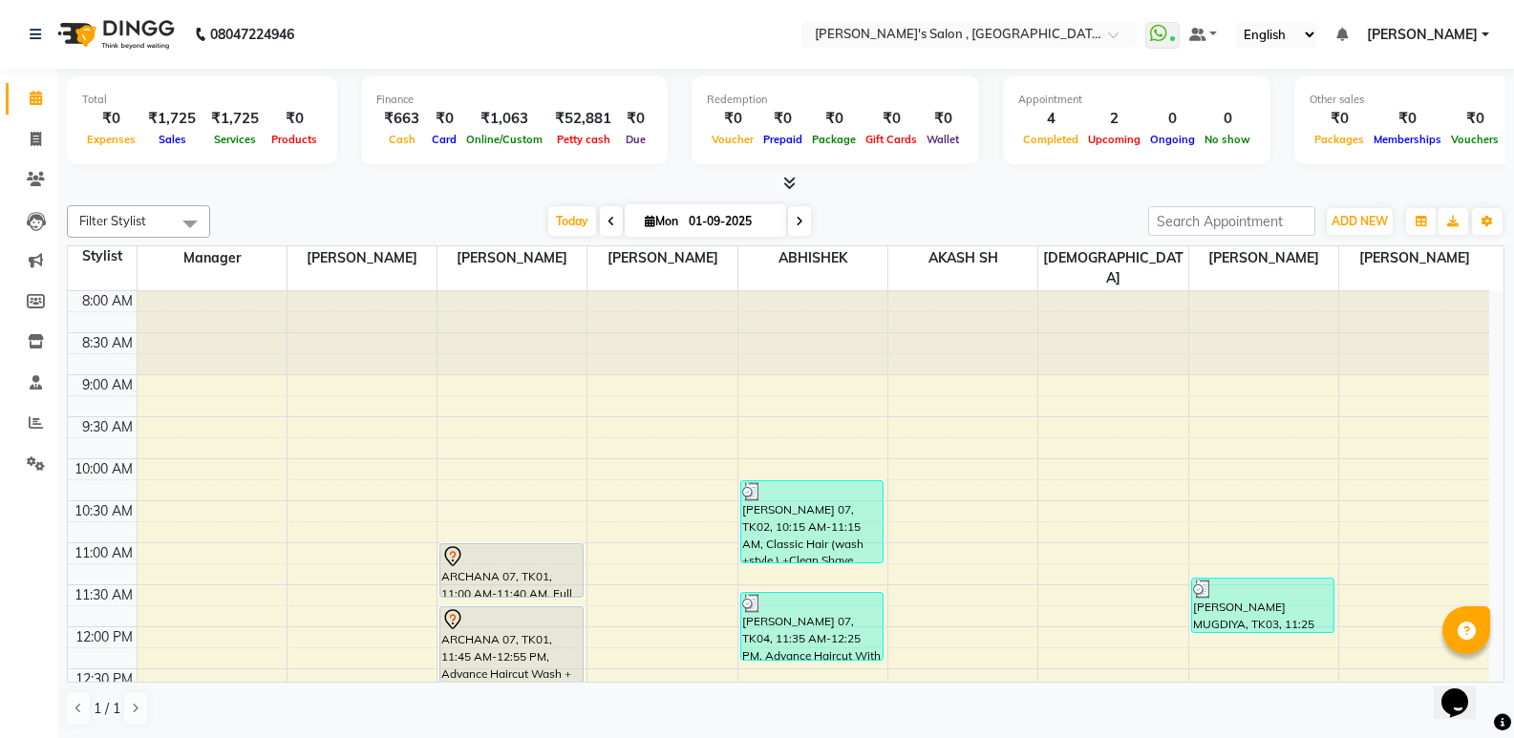
click at [1448, 35] on span "[PERSON_NAME]" at bounding box center [1422, 35] width 111 height 20
click at [1389, 120] on link "Sign out" at bounding box center [1391, 132] width 175 height 30
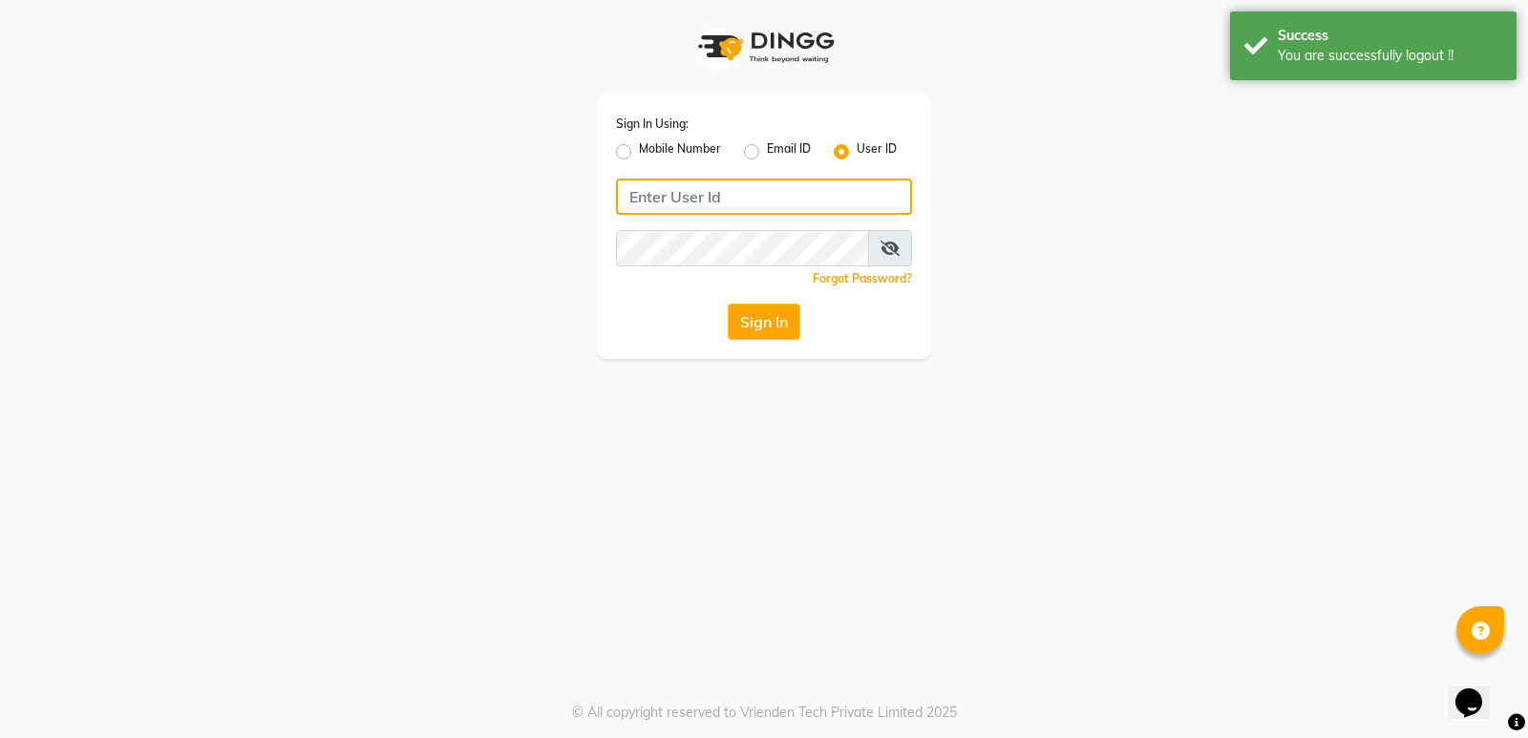
type input "7888039666"
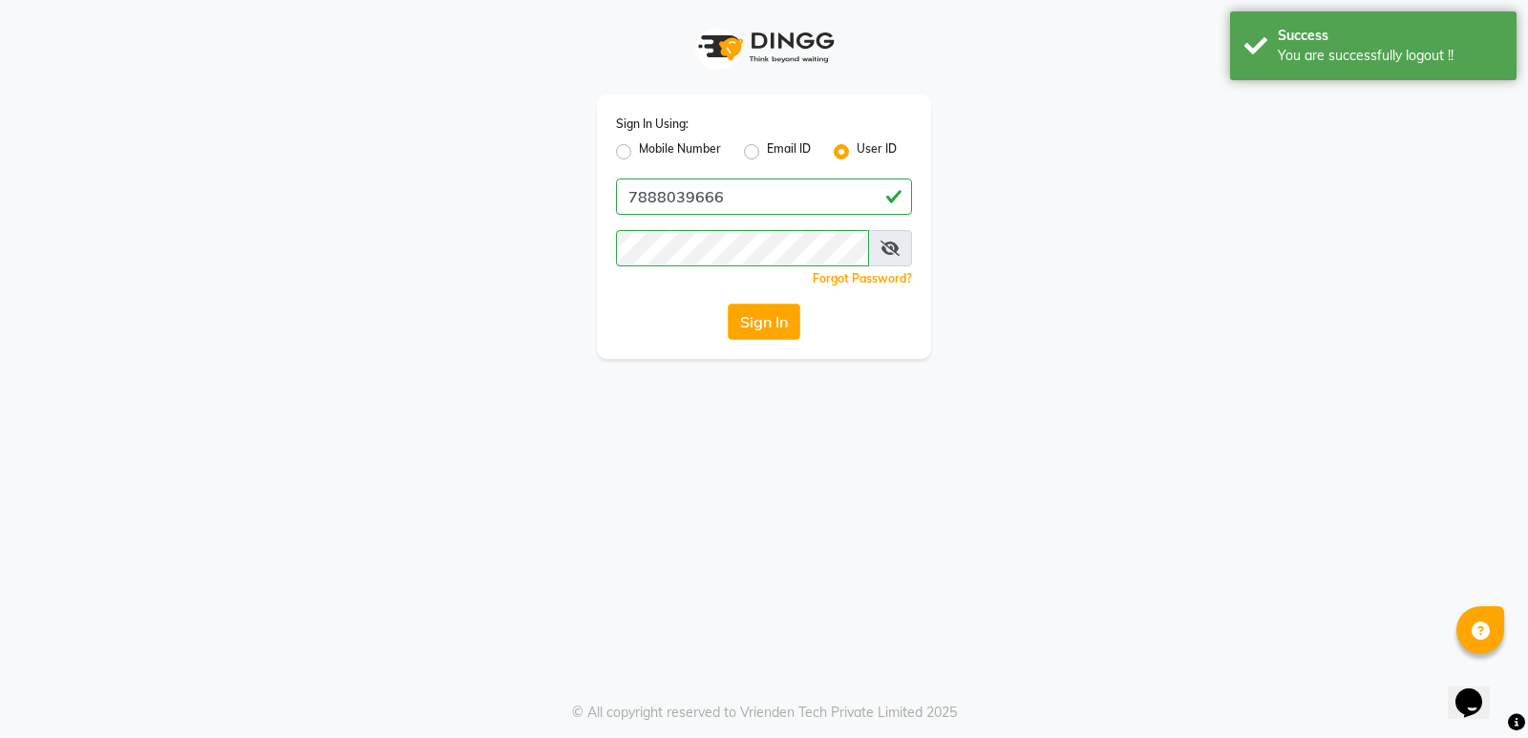
click at [632, 153] on div "Mobile Number" at bounding box center [668, 151] width 105 height 23
click at [639, 153] on label "Mobile Number" at bounding box center [680, 151] width 82 height 23
click at [639, 153] on input "Mobile Number" at bounding box center [645, 146] width 12 height 12
radio input "true"
radio input "false"
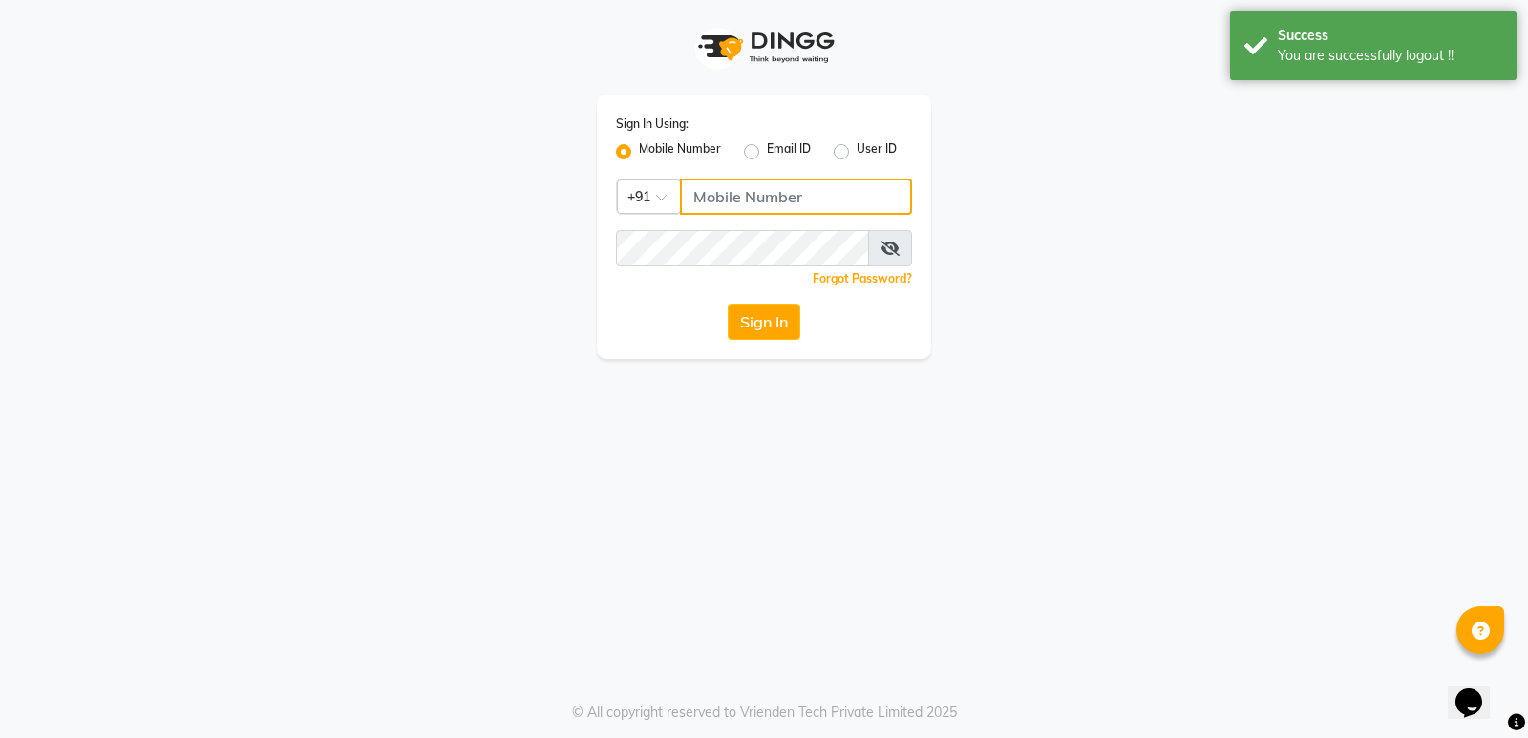
drag, startPoint x: 821, startPoint y: 197, endPoint x: 825, endPoint y: 214, distance: 17.6
click at [821, 197] on input "Username" at bounding box center [796, 197] width 232 height 36
type input "7888039666"
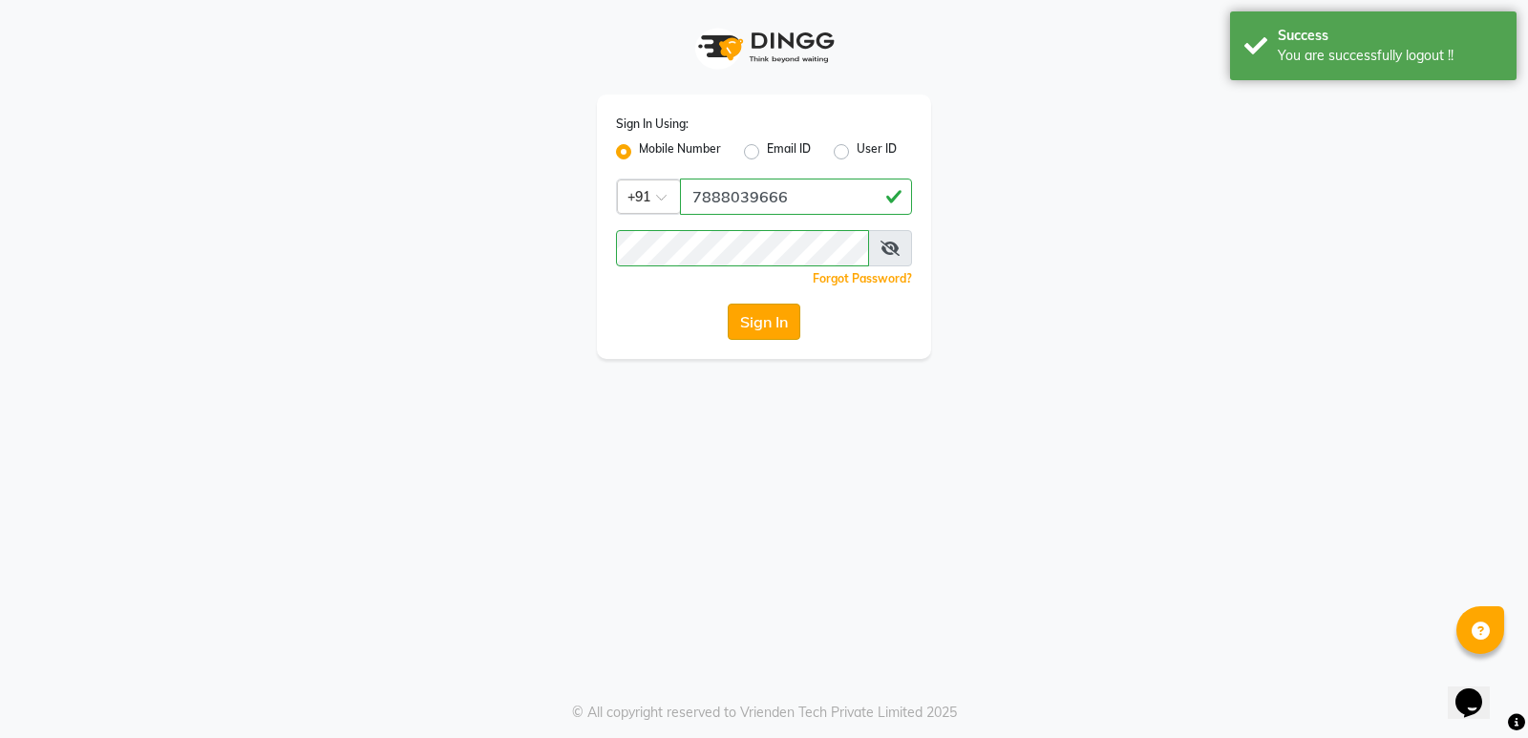
click at [783, 317] on button "Sign In" at bounding box center [764, 322] width 73 height 36
